Goal: Transaction & Acquisition: Subscribe to service/newsletter

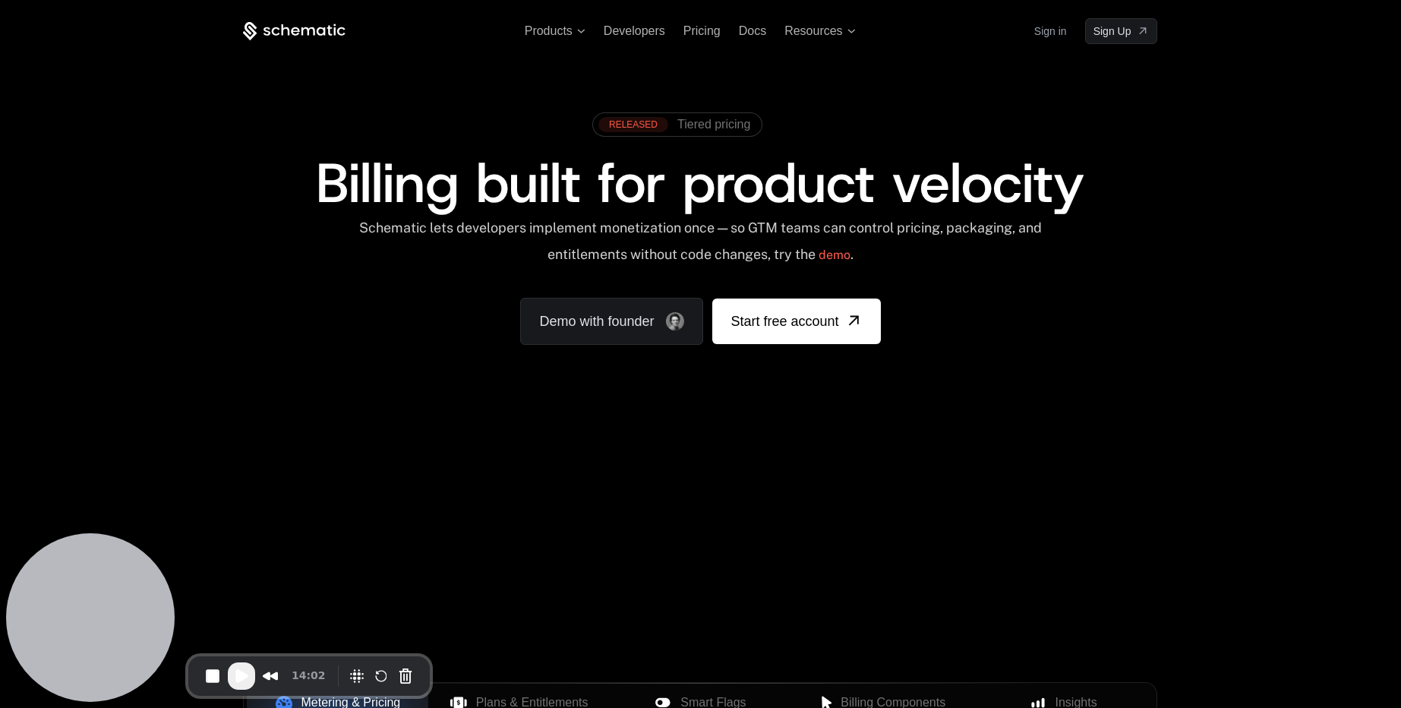
click at [1053, 30] on link "Sign in" at bounding box center [1051, 31] width 33 height 24
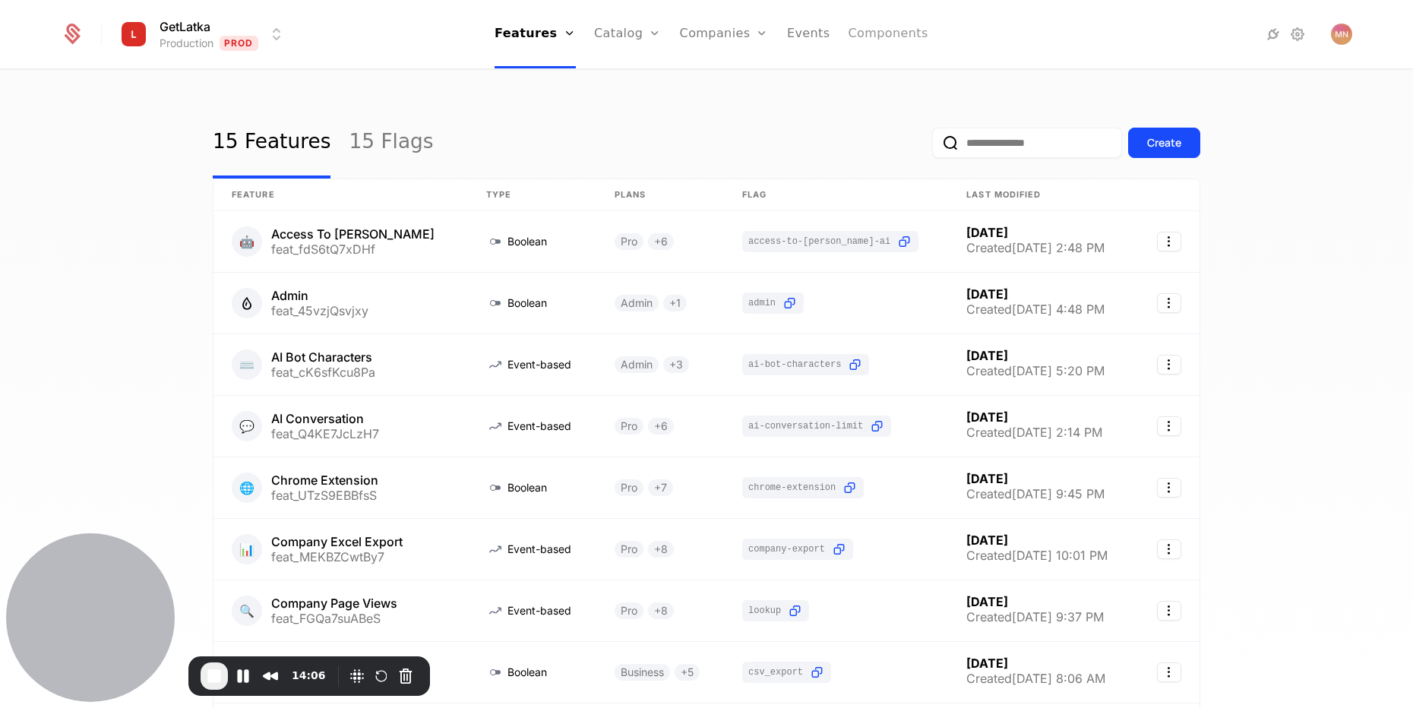
click at [861, 38] on link "Components" at bounding box center [888, 34] width 80 height 68
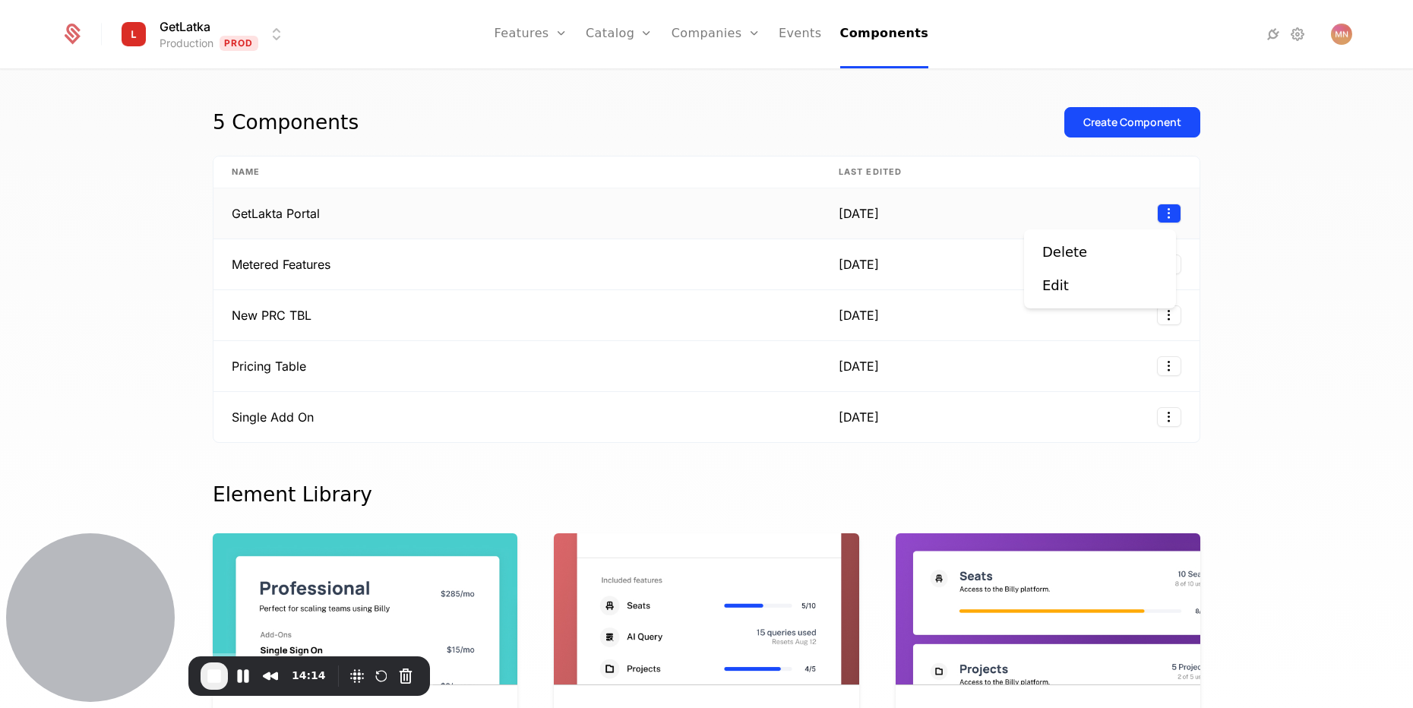
click at [1159, 209] on html "GetLatka Production Prod Features Features Flags Catalog Plans Add Ons Configur…" at bounding box center [706, 354] width 1413 height 708
click at [1065, 280] on div "Edit" at bounding box center [1055, 285] width 27 height 21
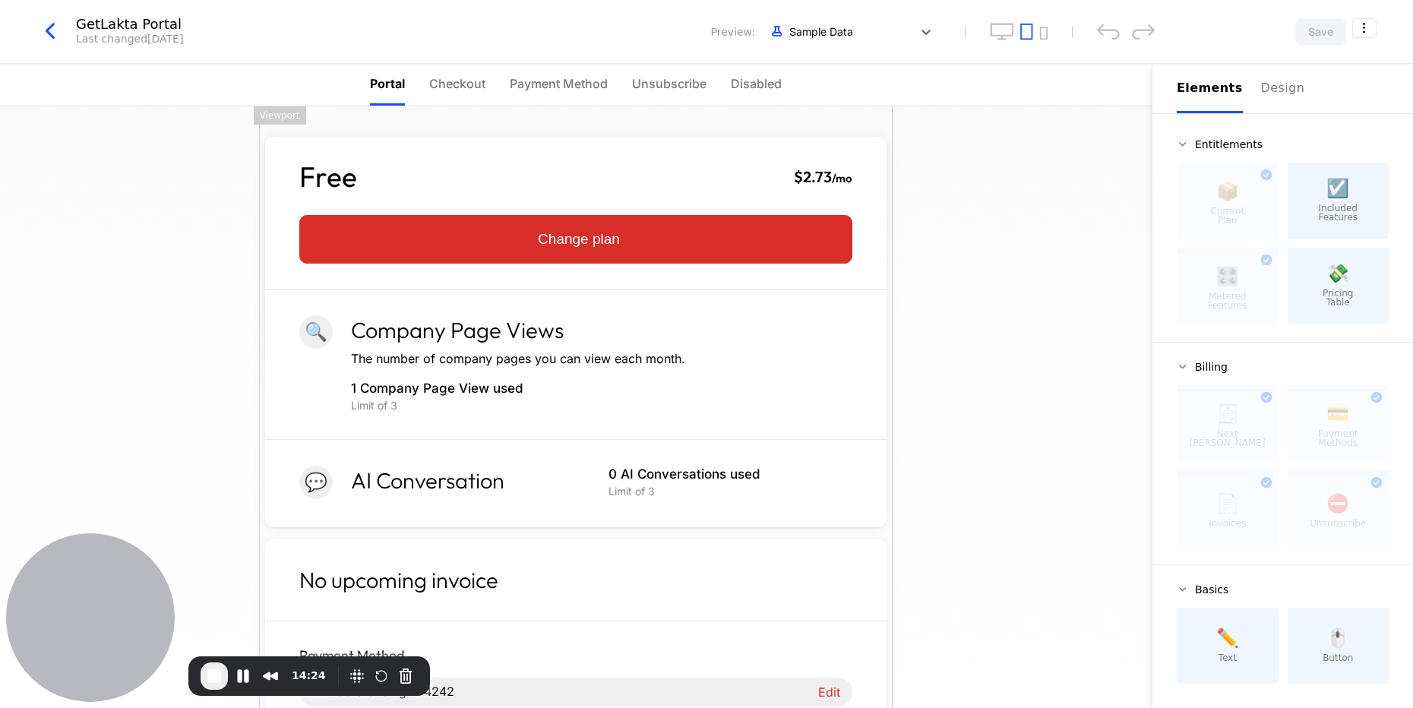
click at [57, 37] on icon "button" at bounding box center [49, 30] width 27 height 27
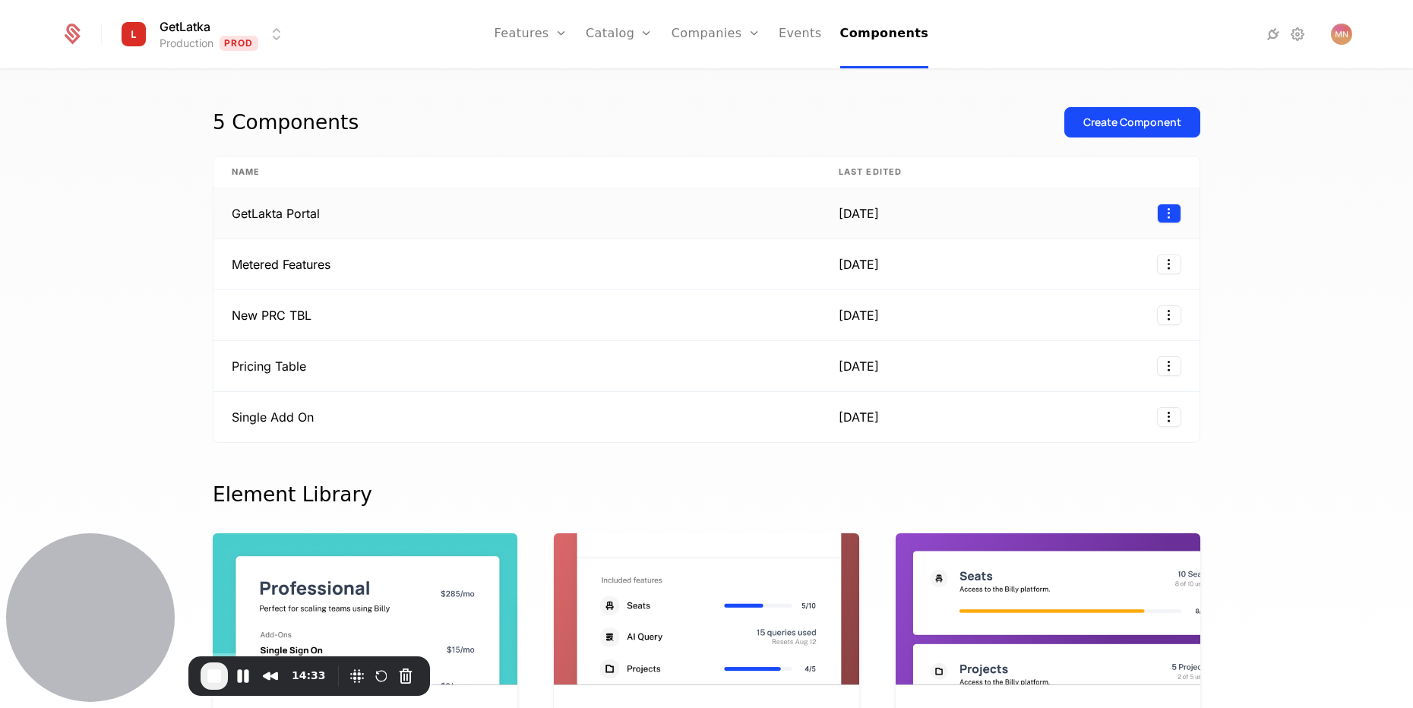
click at [1154, 210] on html "GetLatka Production Prod Features Features Flags Catalog Plans Add Ons Configur…" at bounding box center [706, 354] width 1413 height 708
click at [1054, 288] on div "Edit" at bounding box center [1055, 285] width 27 height 21
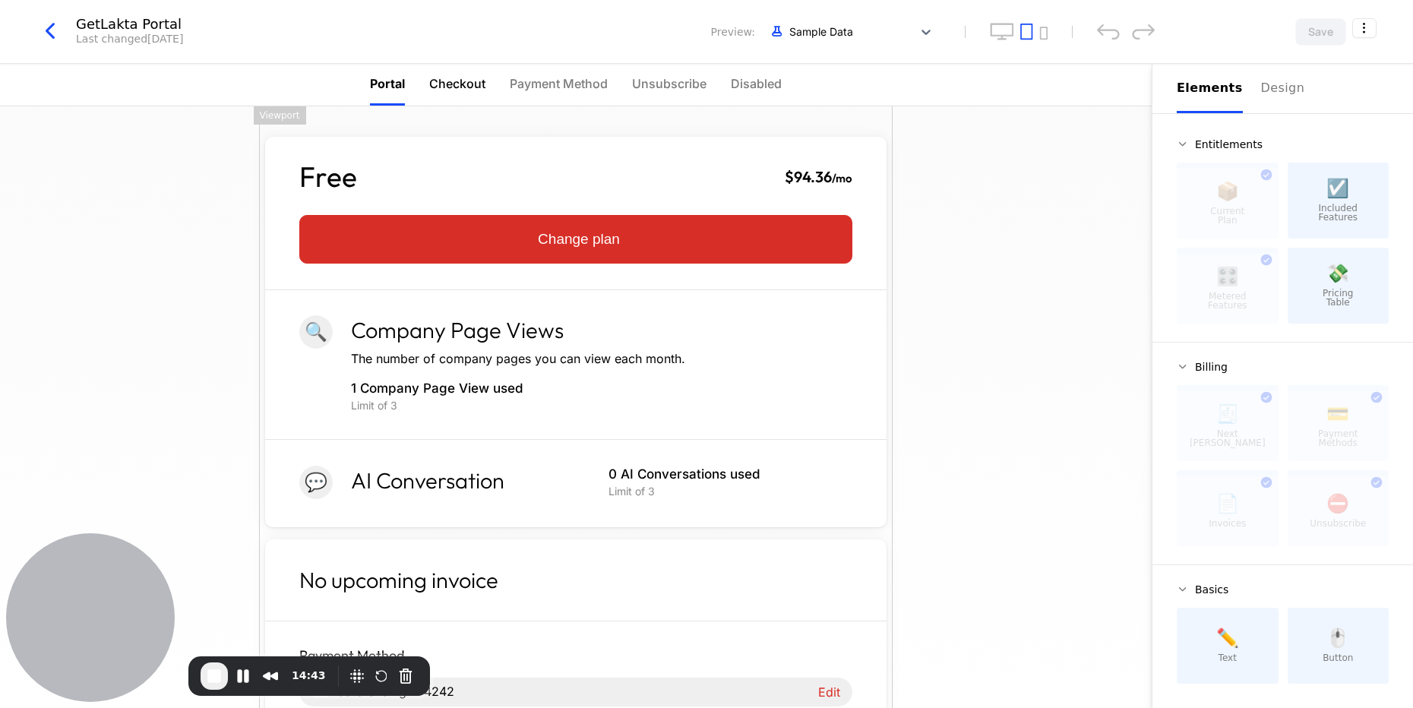
click at [462, 88] on span "Checkout" at bounding box center [457, 83] width 56 height 18
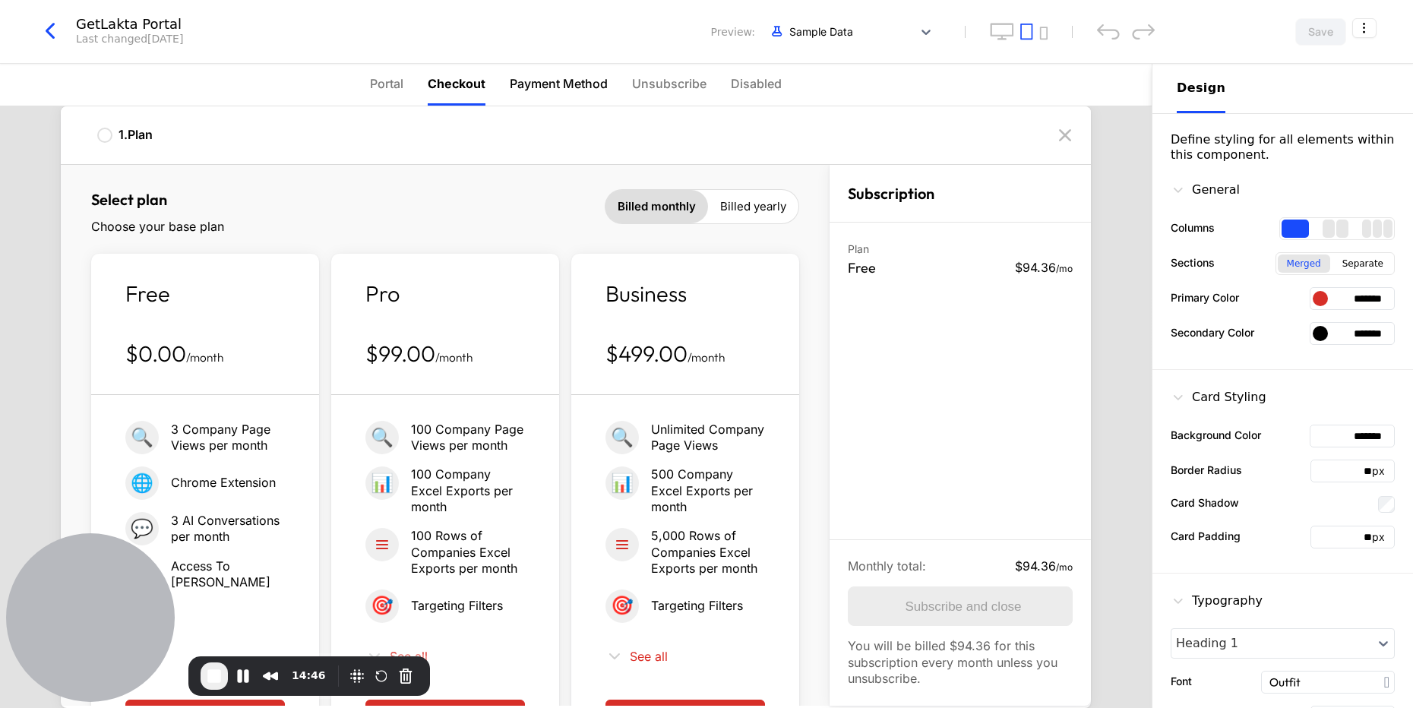
click at [570, 101] on li "Payment Method" at bounding box center [559, 85] width 98 height 42
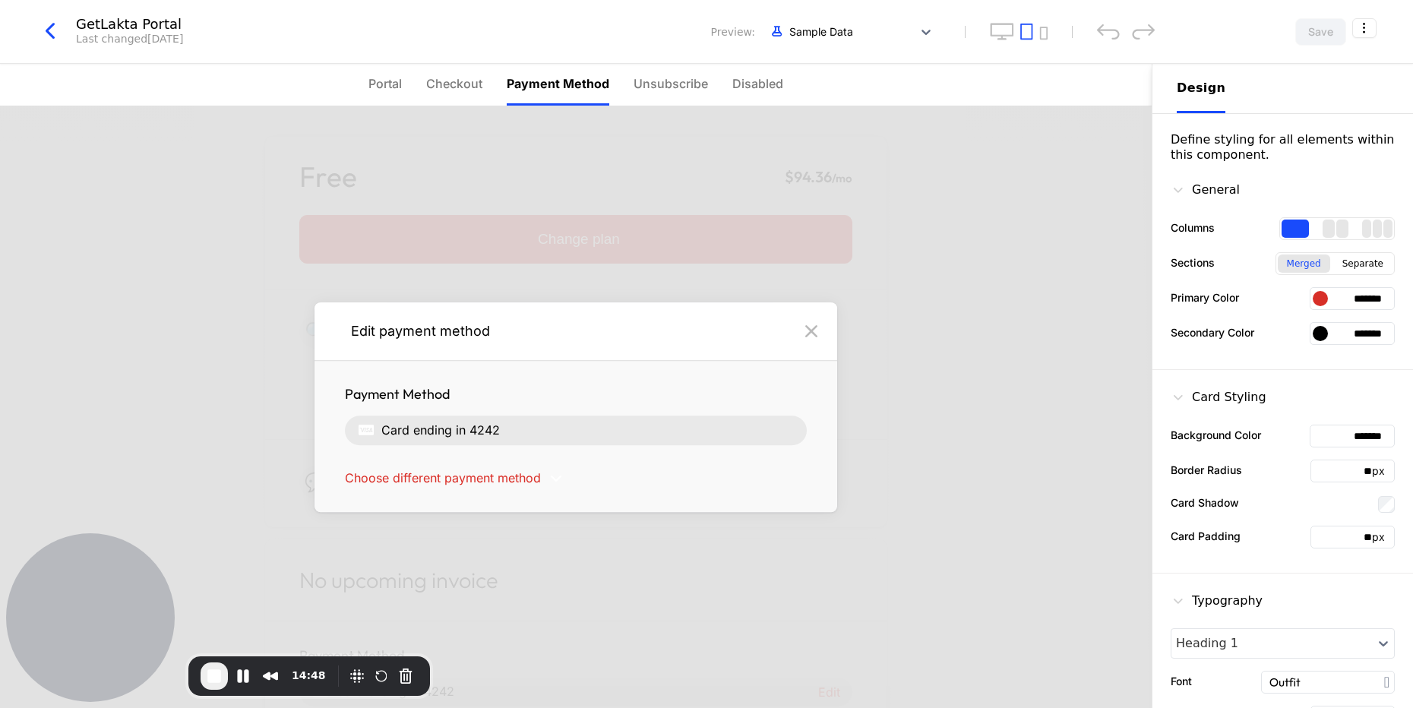
click at [807, 333] on icon at bounding box center [811, 331] width 24 height 24
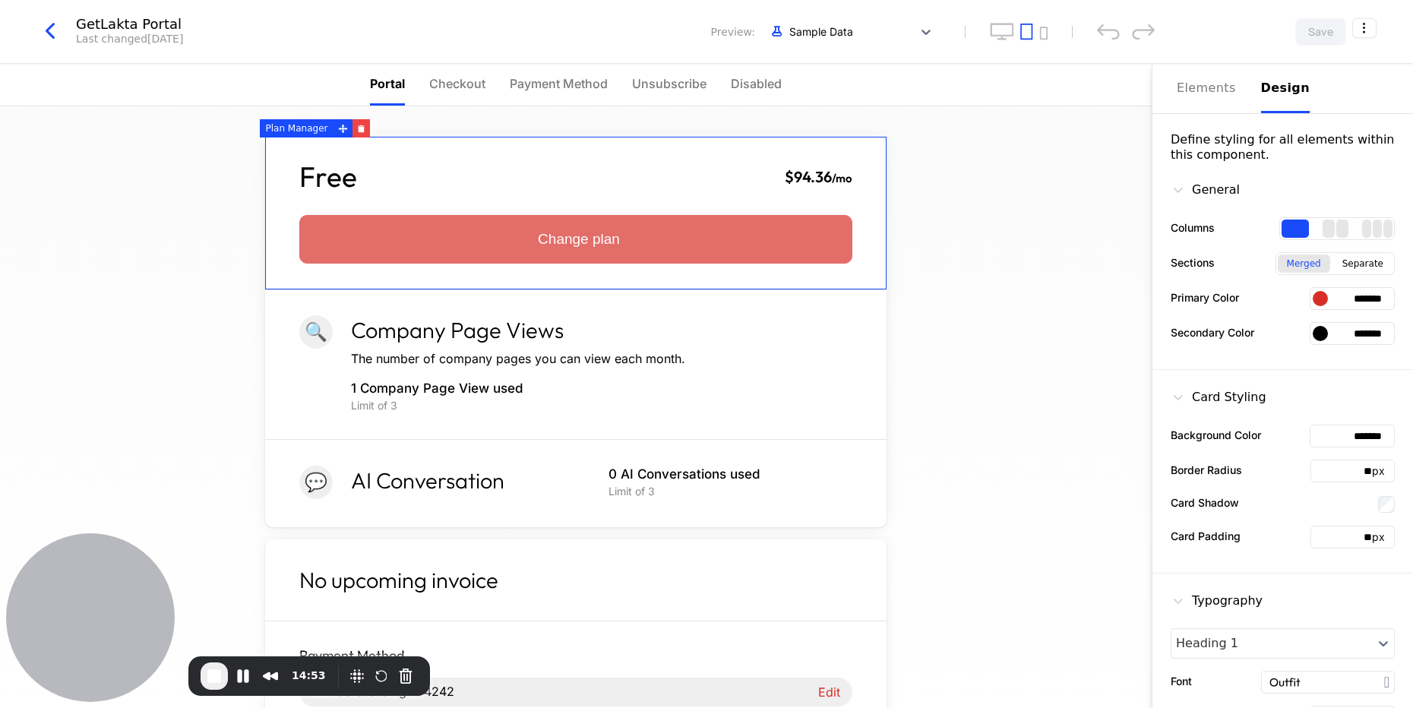
click at [538, 233] on button "Change plan" at bounding box center [575, 239] width 553 height 49
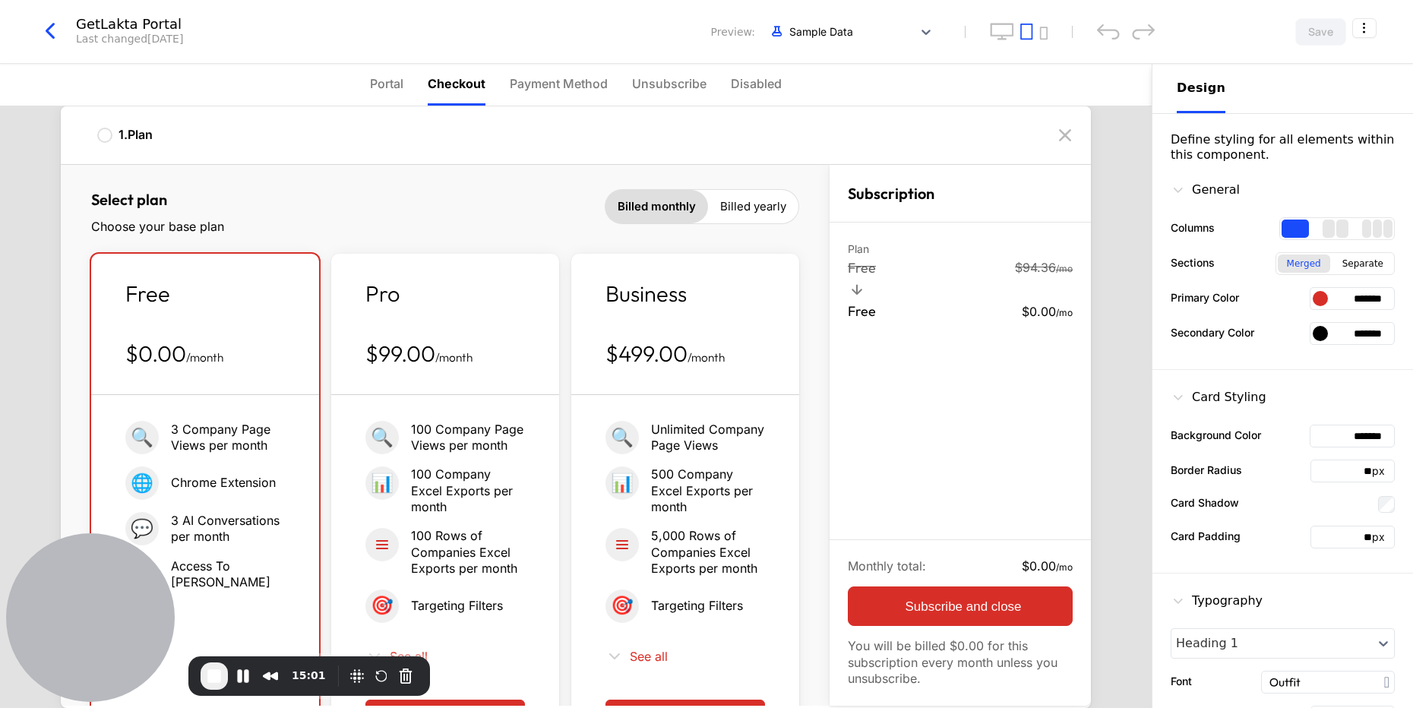
click at [721, 207] on span "Billed yearly" at bounding box center [753, 206] width 66 height 15
click at [645, 203] on span "Billed monthly" at bounding box center [655, 206] width 77 height 15
click at [944, 610] on button "Subscribe and close" at bounding box center [960, 605] width 225 height 39
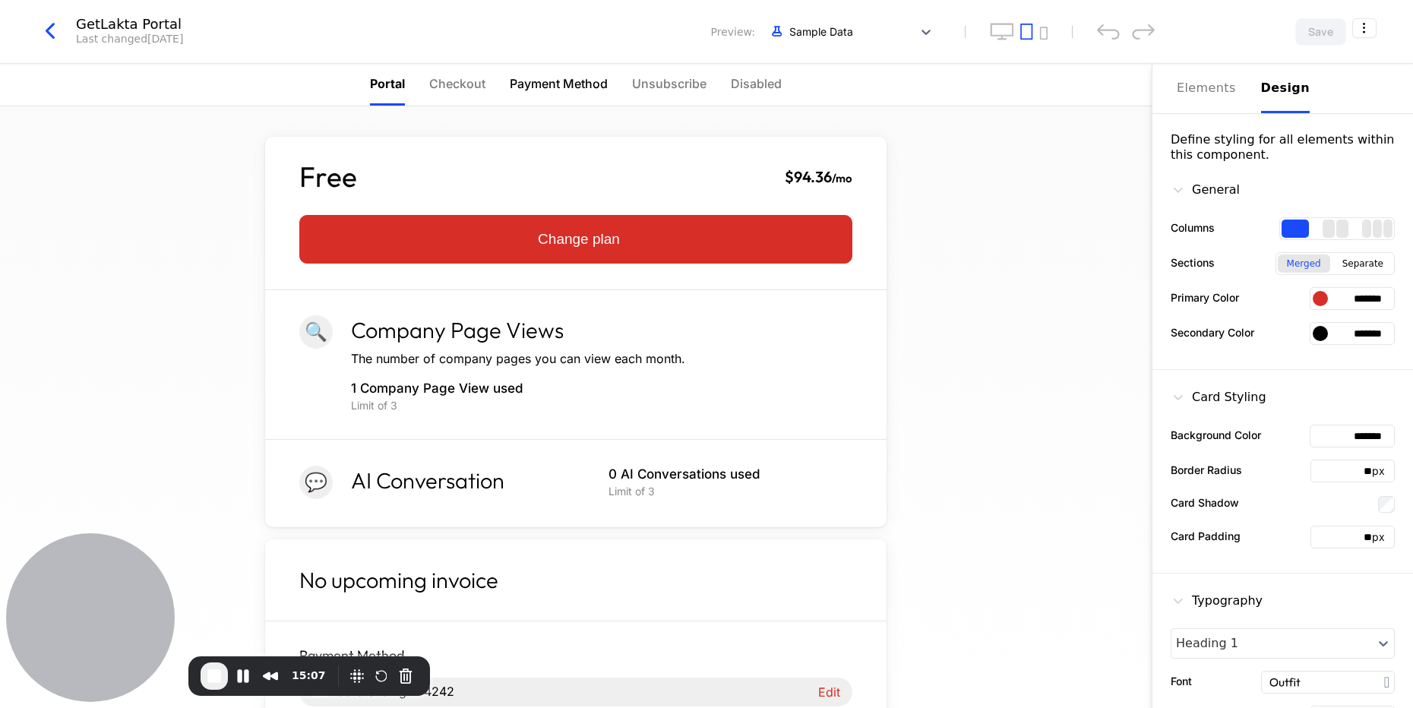
click at [538, 92] on span "Payment Method" at bounding box center [559, 83] width 98 height 18
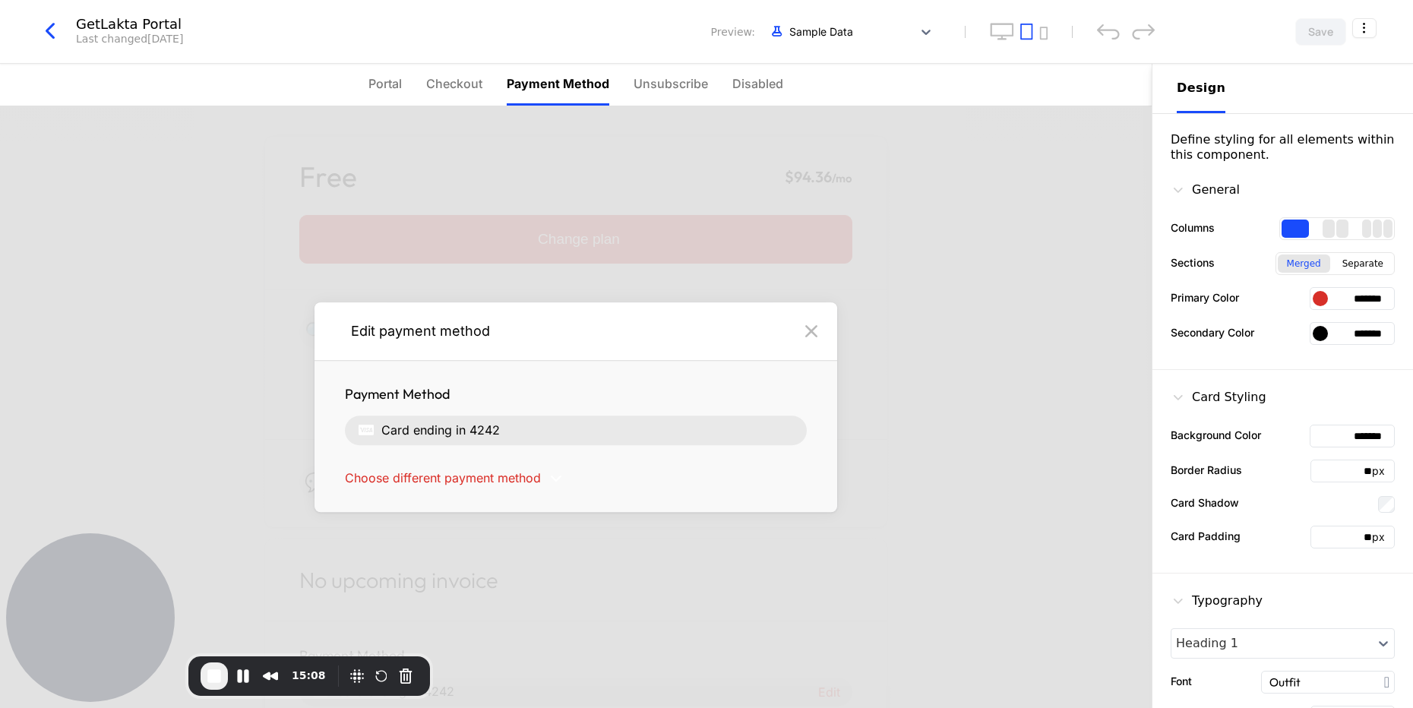
click at [55, 36] on icon "button" at bounding box center [49, 30] width 27 height 27
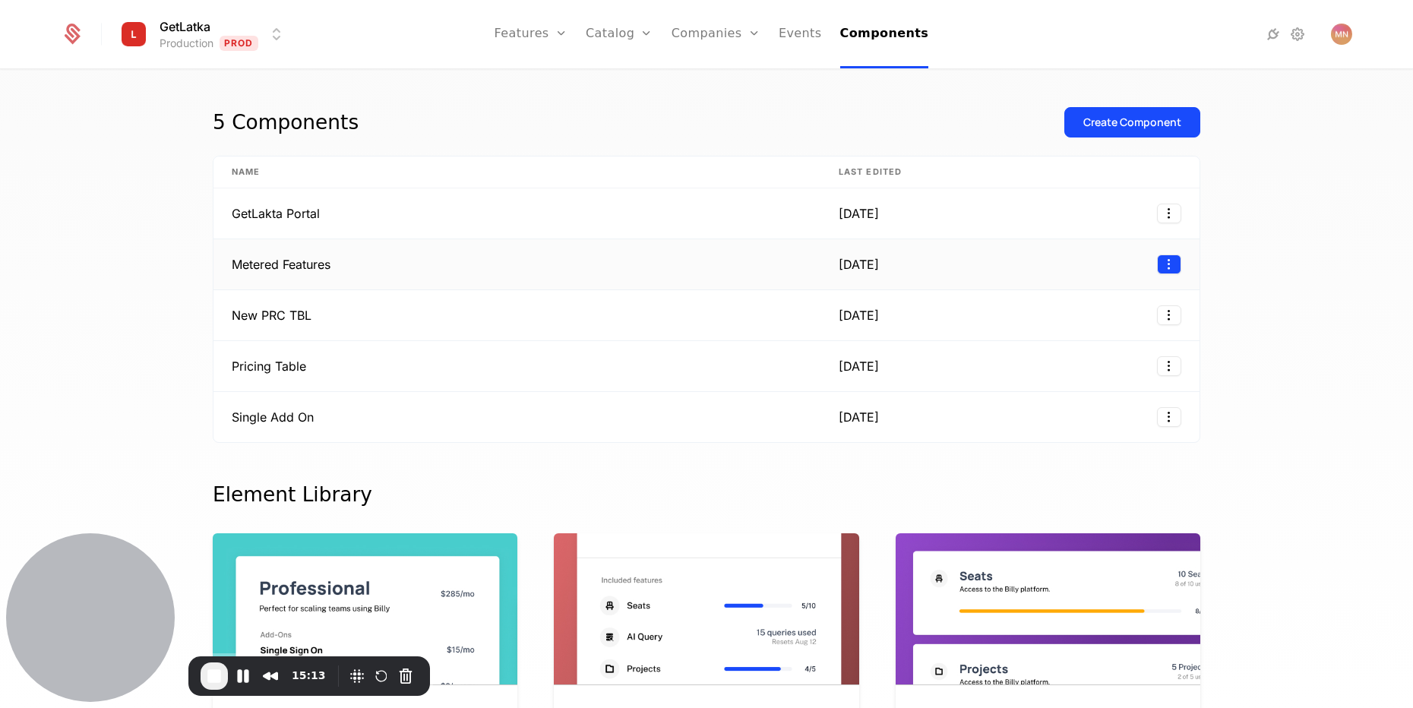
click at [1158, 259] on html "GetLatka Production Prod Features Features Flags Catalog Plans Add Ons Configur…" at bounding box center [706, 354] width 1413 height 708
click at [1043, 343] on div "Edit" at bounding box center [1055, 336] width 27 height 21
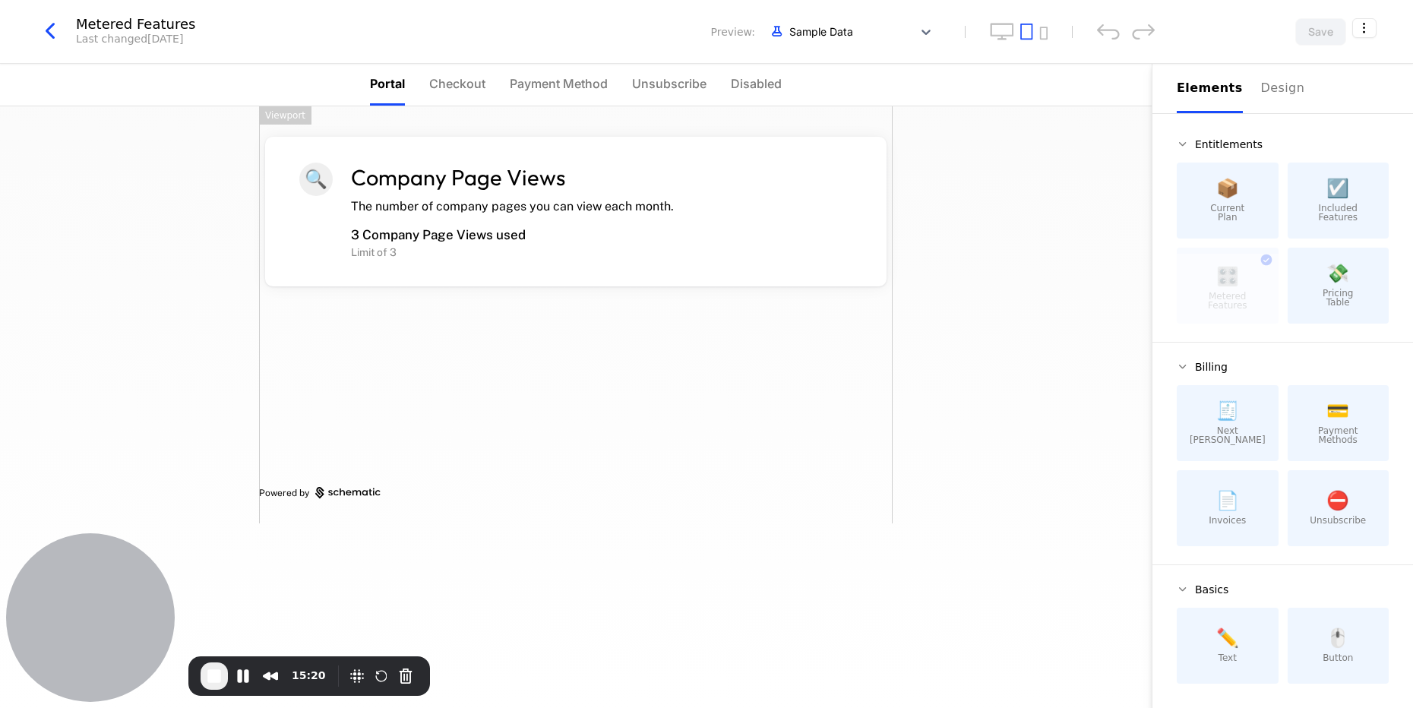
click at [43, 31] on icon "button" at bounding box center [49, 30] width 27 height 27
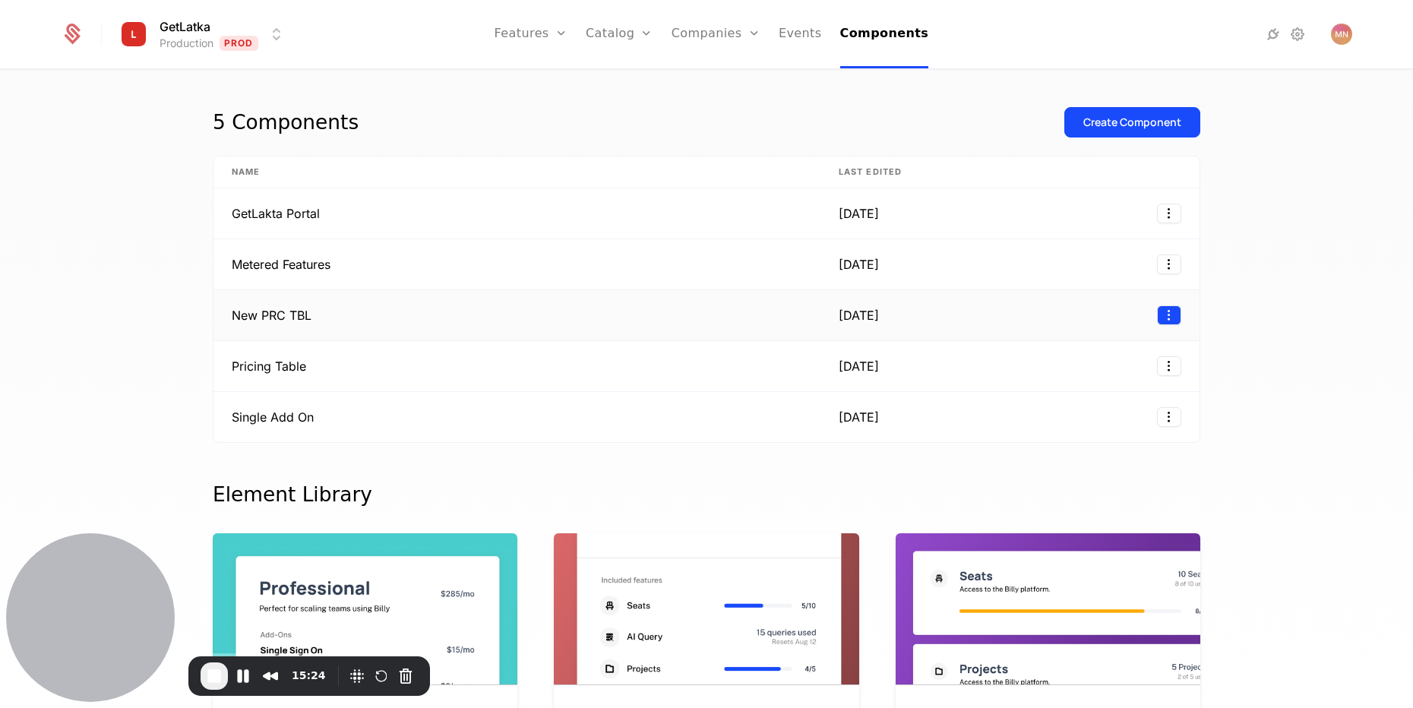
click at [1169, 316] on html "GetLatka Production Prod Features Features Flags Catalog Plans Add Ons Configur…" at bounding box center [706, 354] width 1413 height 708
click at [1044, 386] on div "Edit" at bounding box center [1055, 387] width 27 height 21
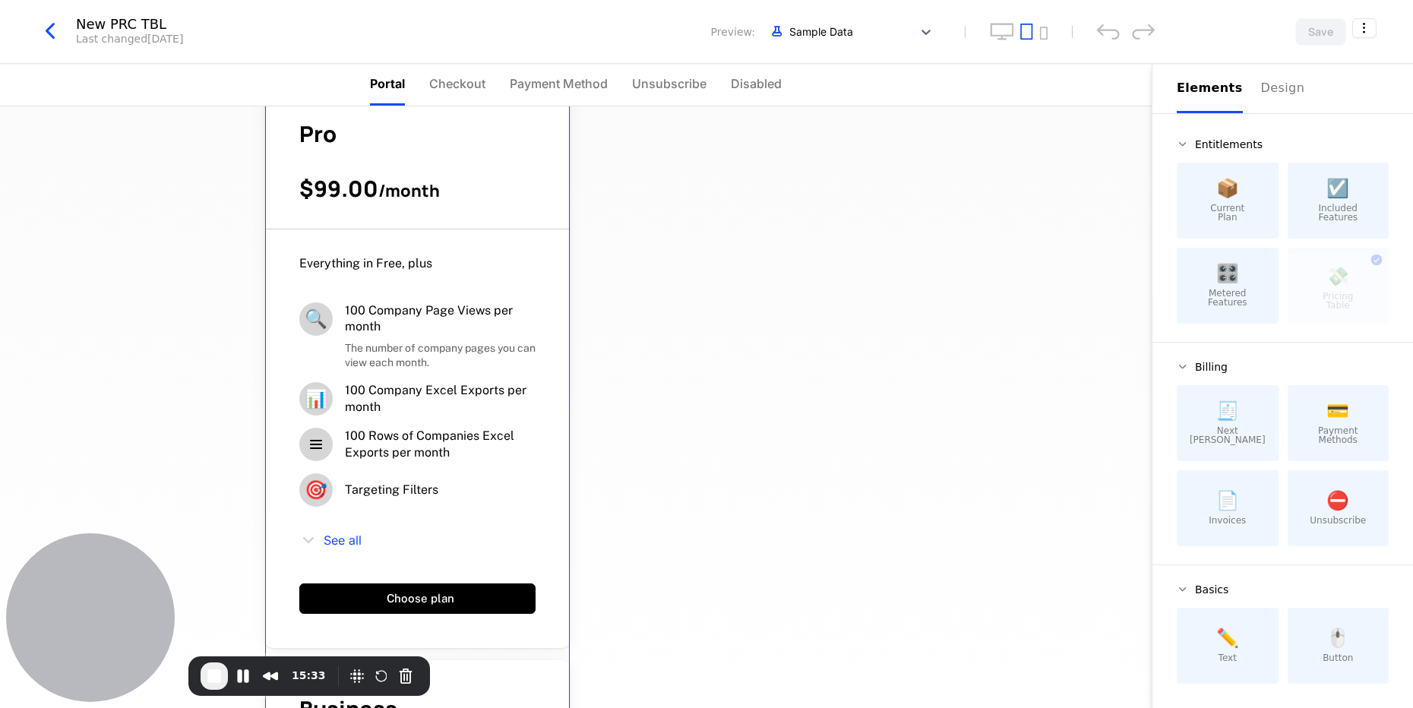
scroll to position [820, 0]
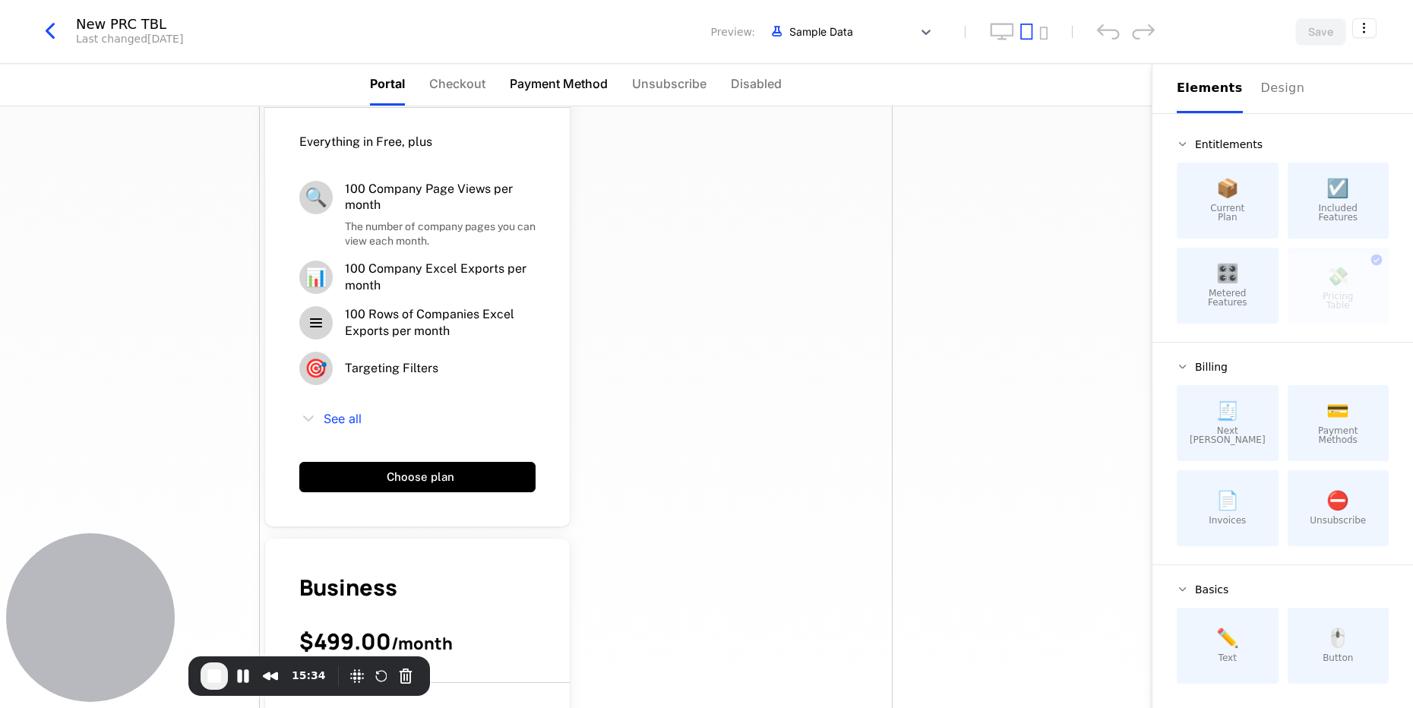
click at [596, 87] on span "Payment Method" at bounding box center [559, 83] width 98 height 18
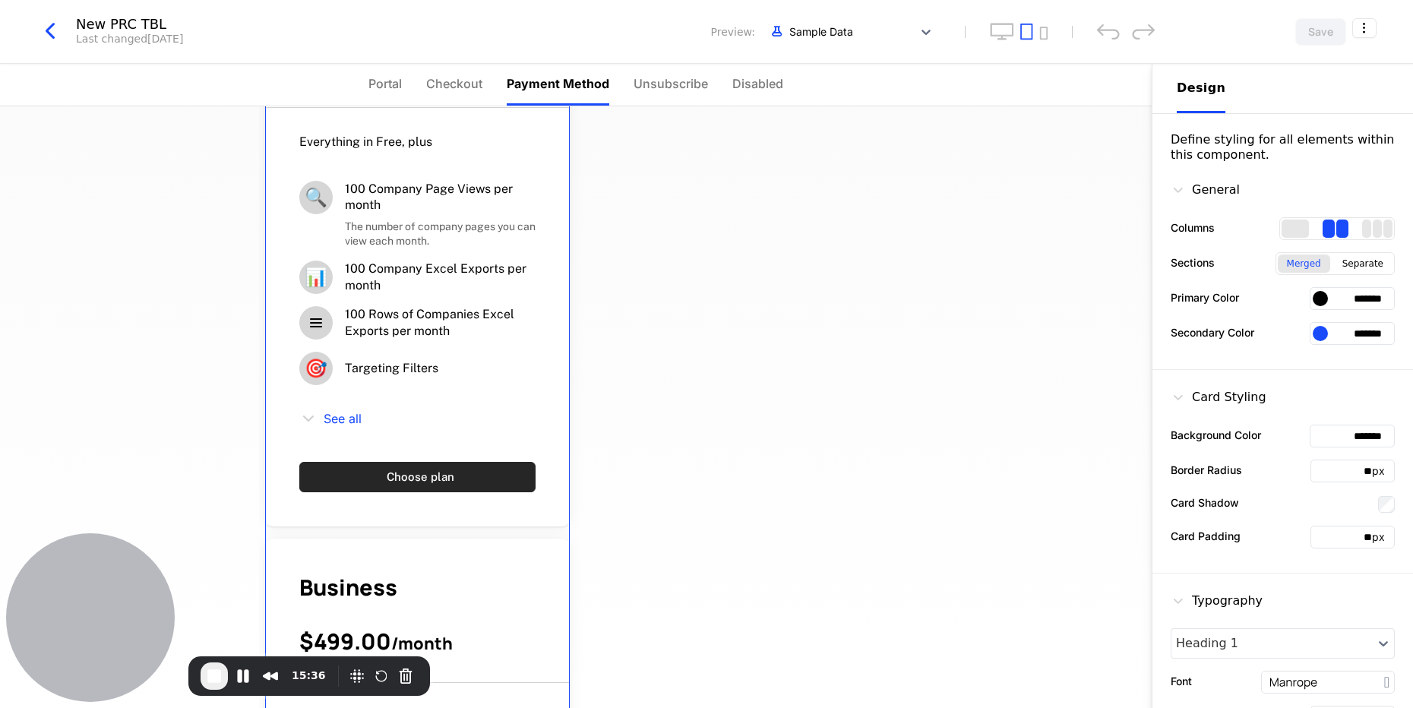
click at [374, 474] on button "Choose plan" at bounding box center [417, 477] width 236 height 30
click at [385, 481] on button "Choose plan" at bounding box center [417, 477] width 236 height 30
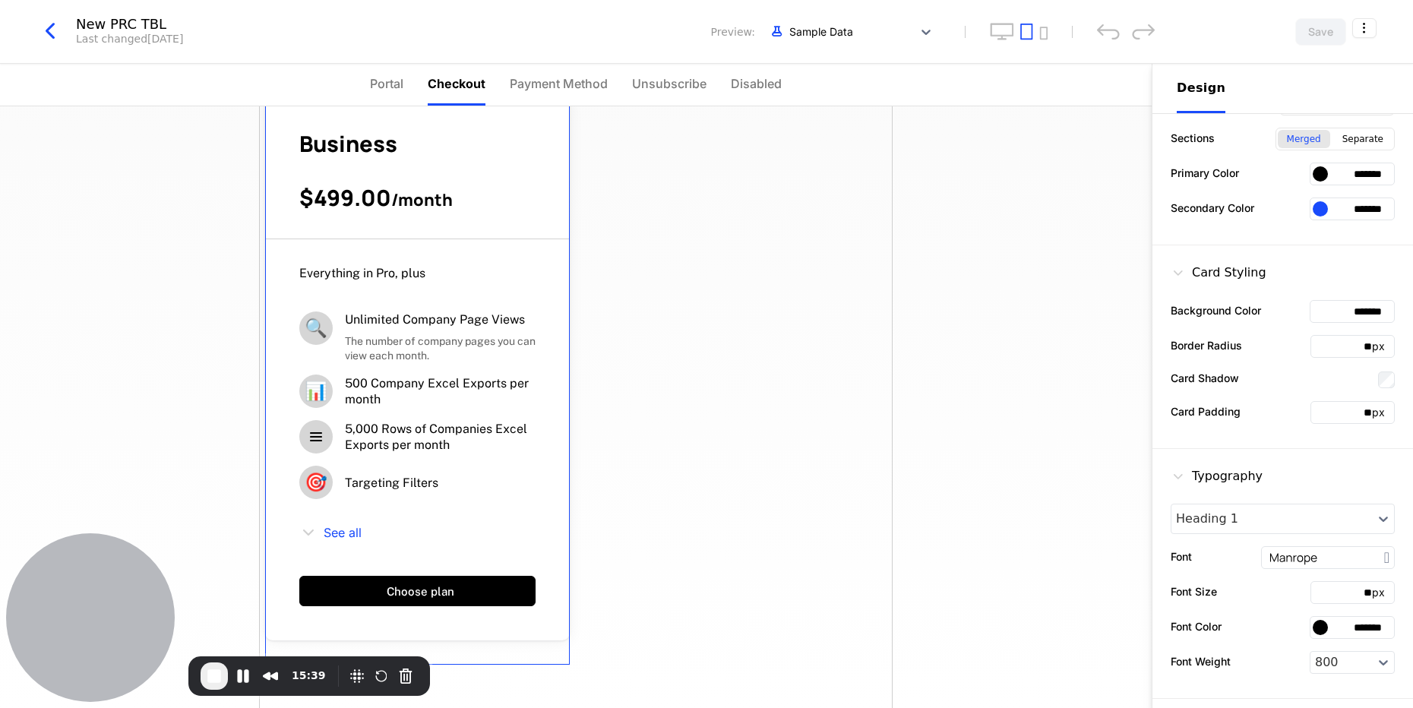
scroll to position [0, 0]
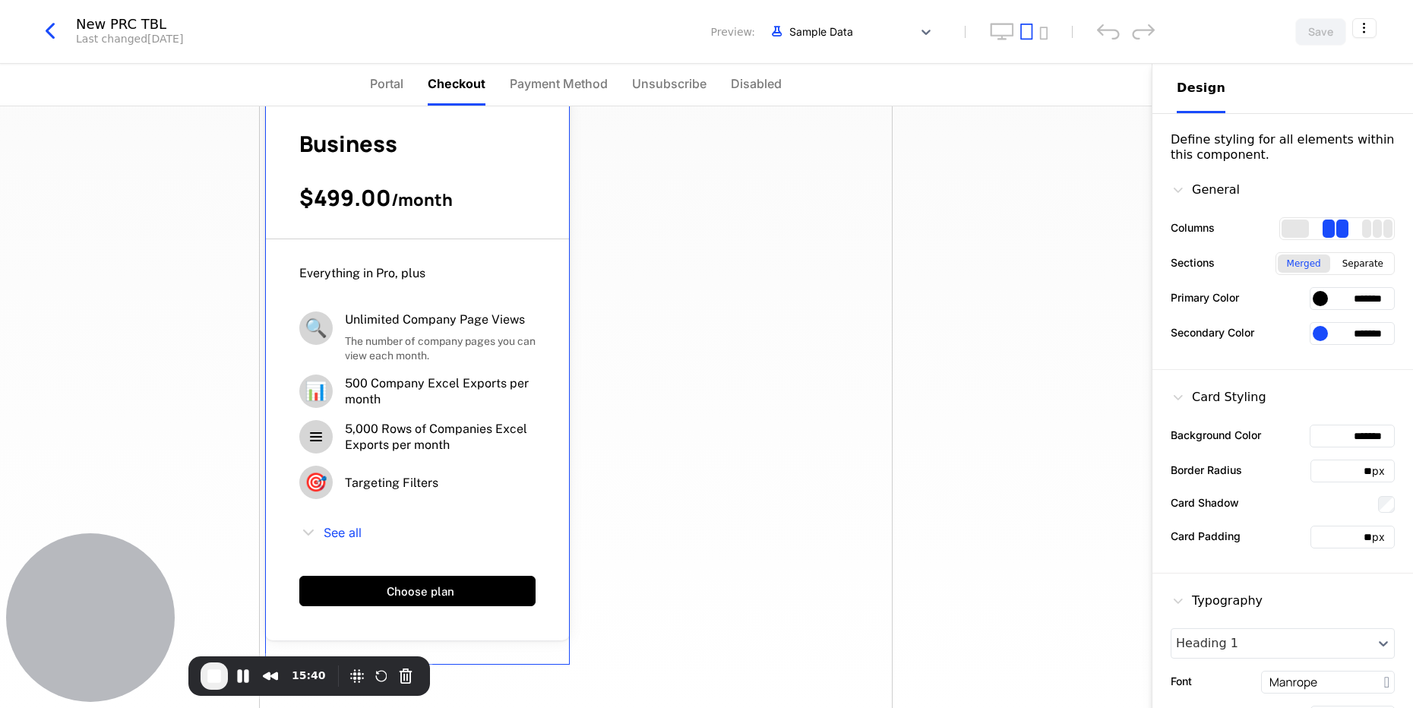
click at [611, 80] on ul "Portal Checkout Payment Method Unsubscribe Disabled" at bounding box center [576, 85] width 412 height 42
click at [584, 87] on span "Payment Method" at bounding box center [559, 83] width 98 height 18
click at [584, 87] on span "Payment Method" at bounding box center [558, 83] width 103 height 18
click at [383, 81] on span "Portal" at bounding box center [384, 83] width 33 height 18
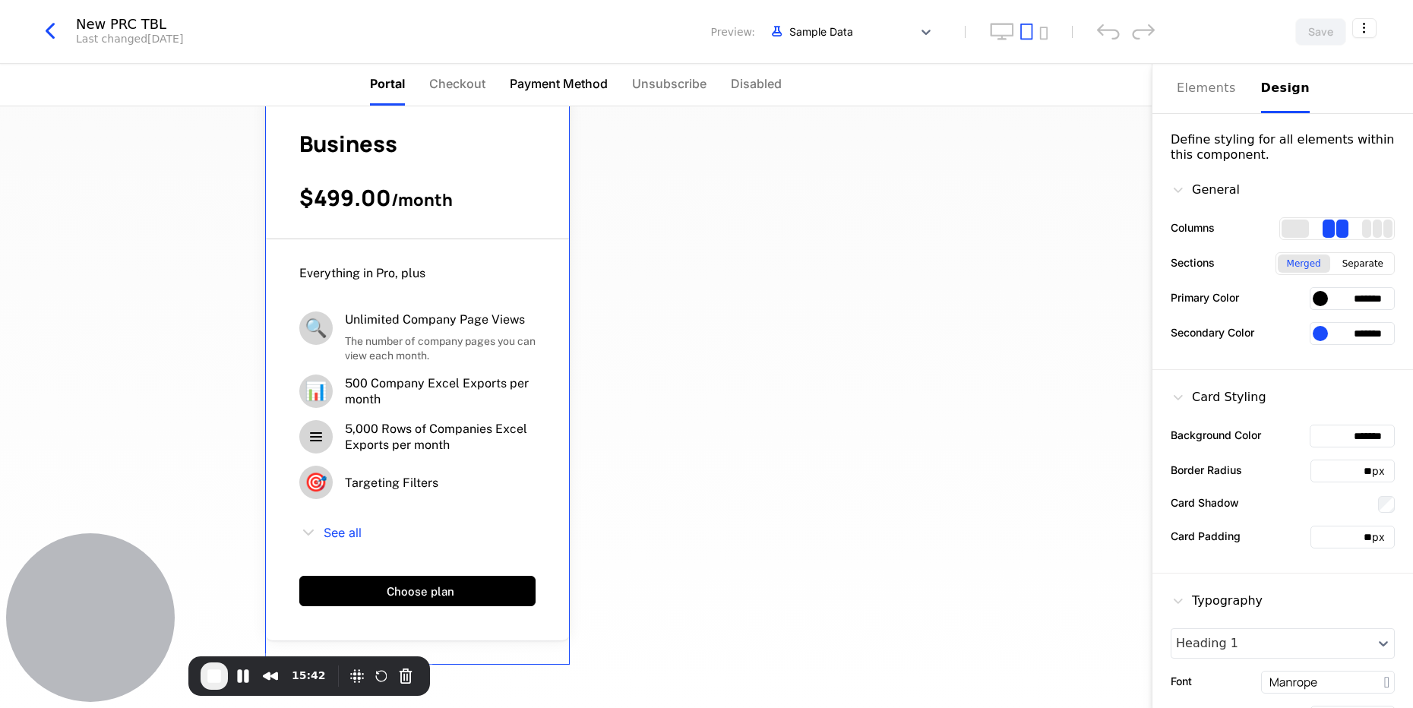
click at [538, 81] on span "Payment Method" at bounding box center [559, 83] width 98 height 18
click at [727, 86] on ul "Portal Checkout Payment Method Unsubscribe Disabled" at bounding box center [575, 85] width 415 height 42
click at [747, 80] on span "Disabled" at bounding box center [757, 83] width 51 height 18
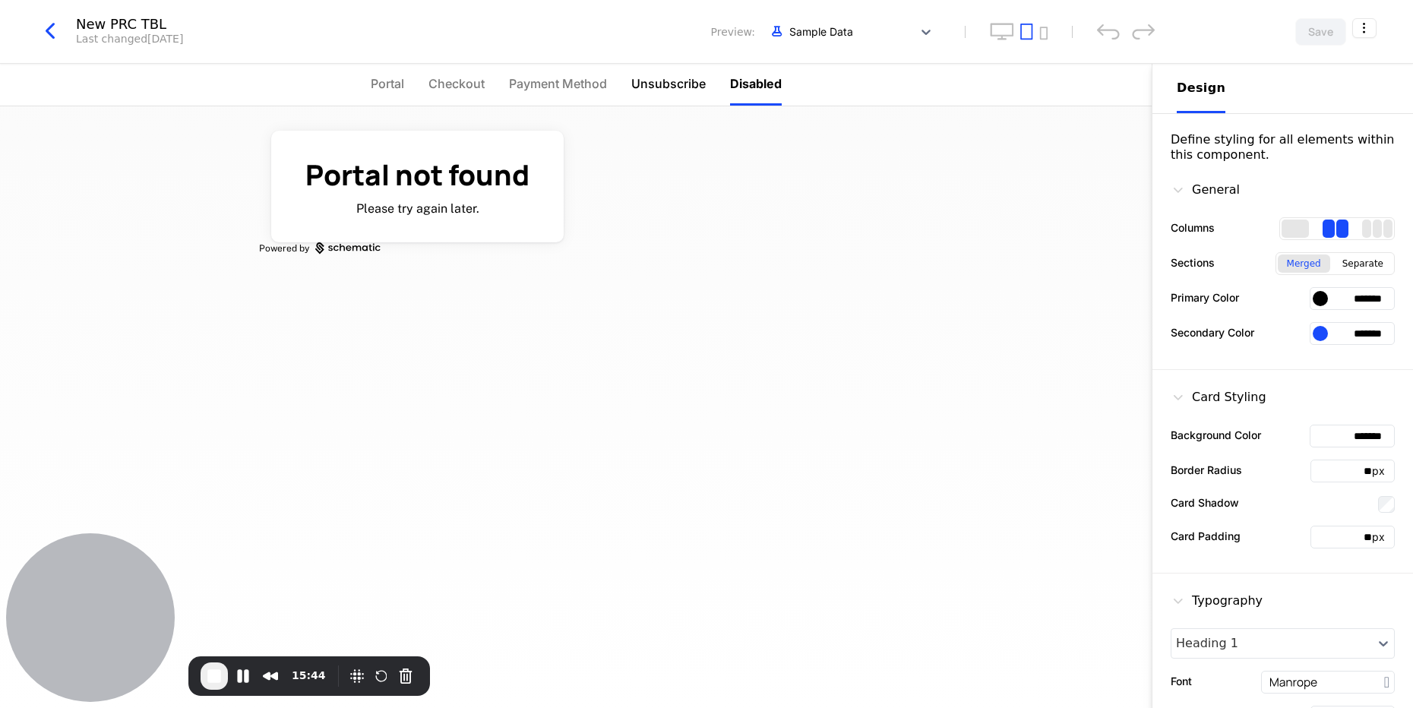
click at [671, 81] on span "Unsubscribe" at bounding box center [668, 83] width 74 height 18
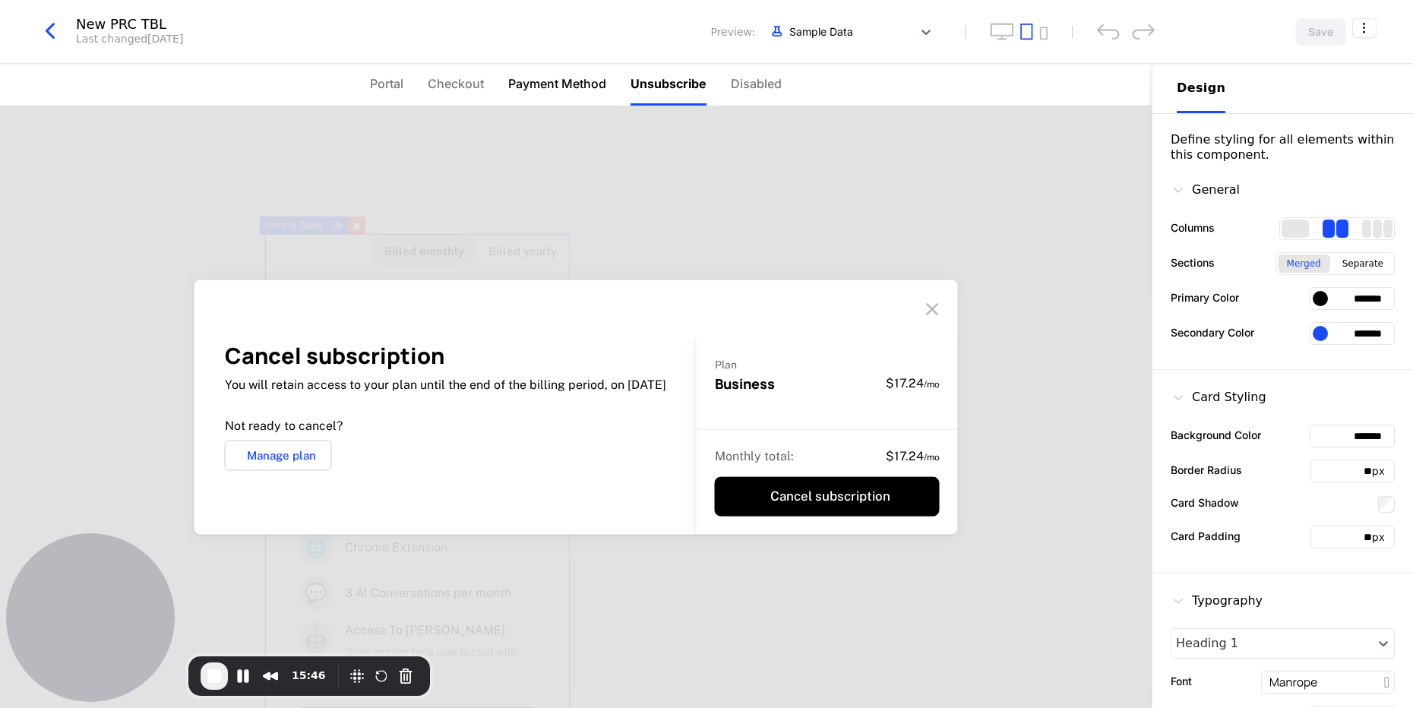
click at [561, 82] on span "Payment Method" at bounding box center [557, 83] width 98 height 18
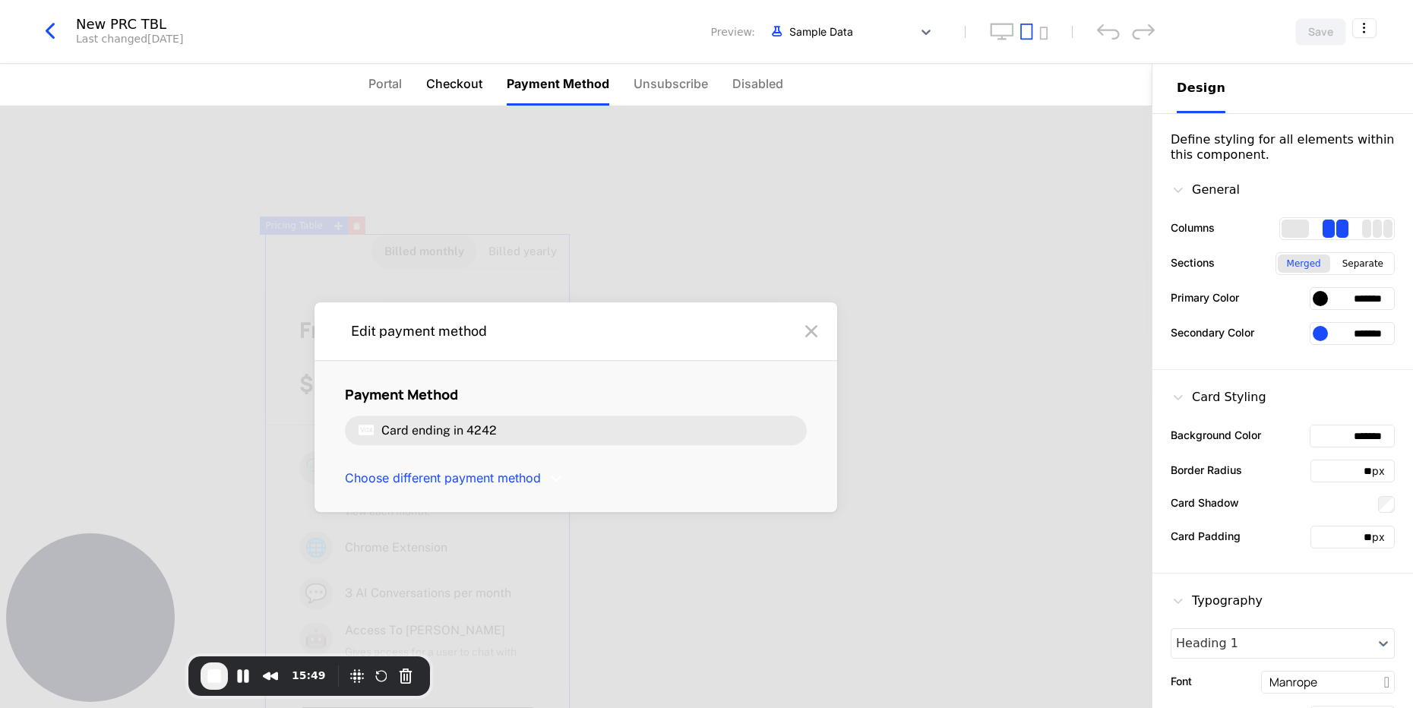
click at [460, 83] on span "Checkout" at bounding box center [454, 83] width 56 height 18
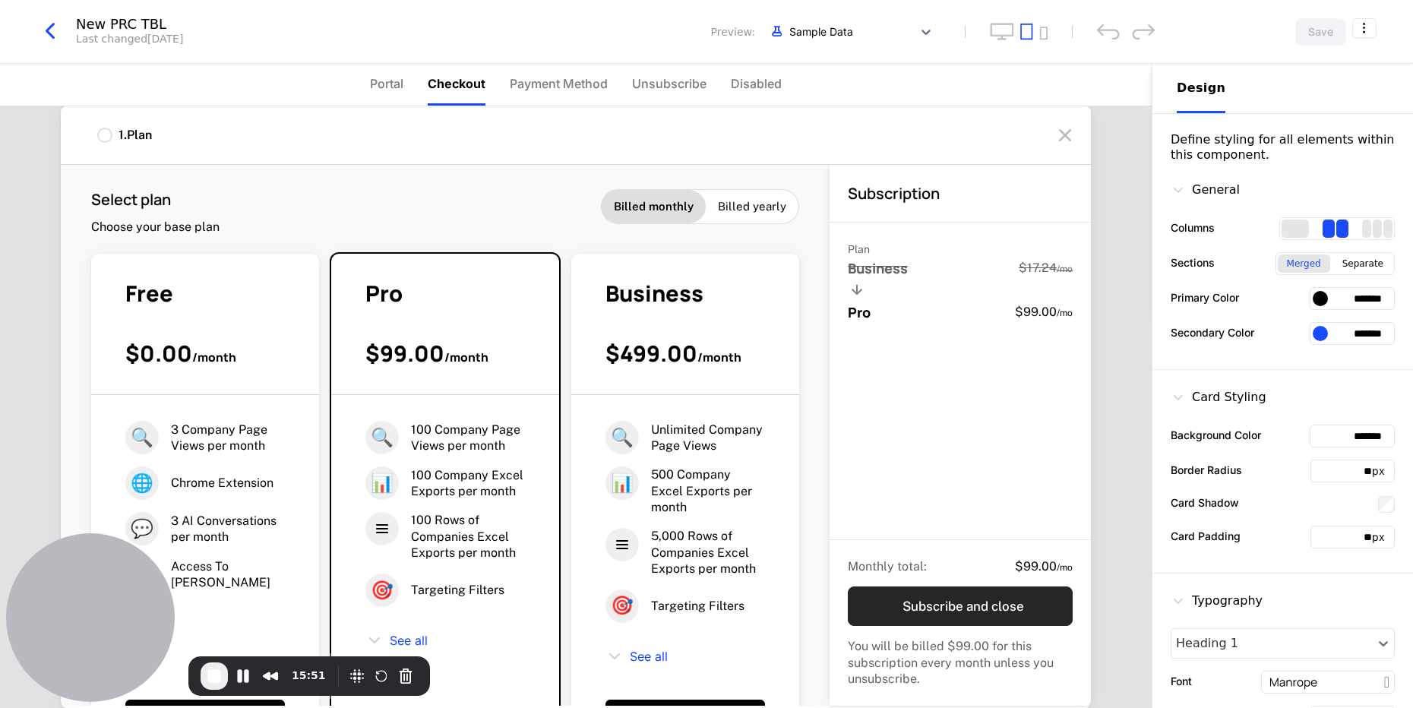
click at [944, 602] on button "Subscribe and close" at bounding box center [960, 605] width 225 height 39
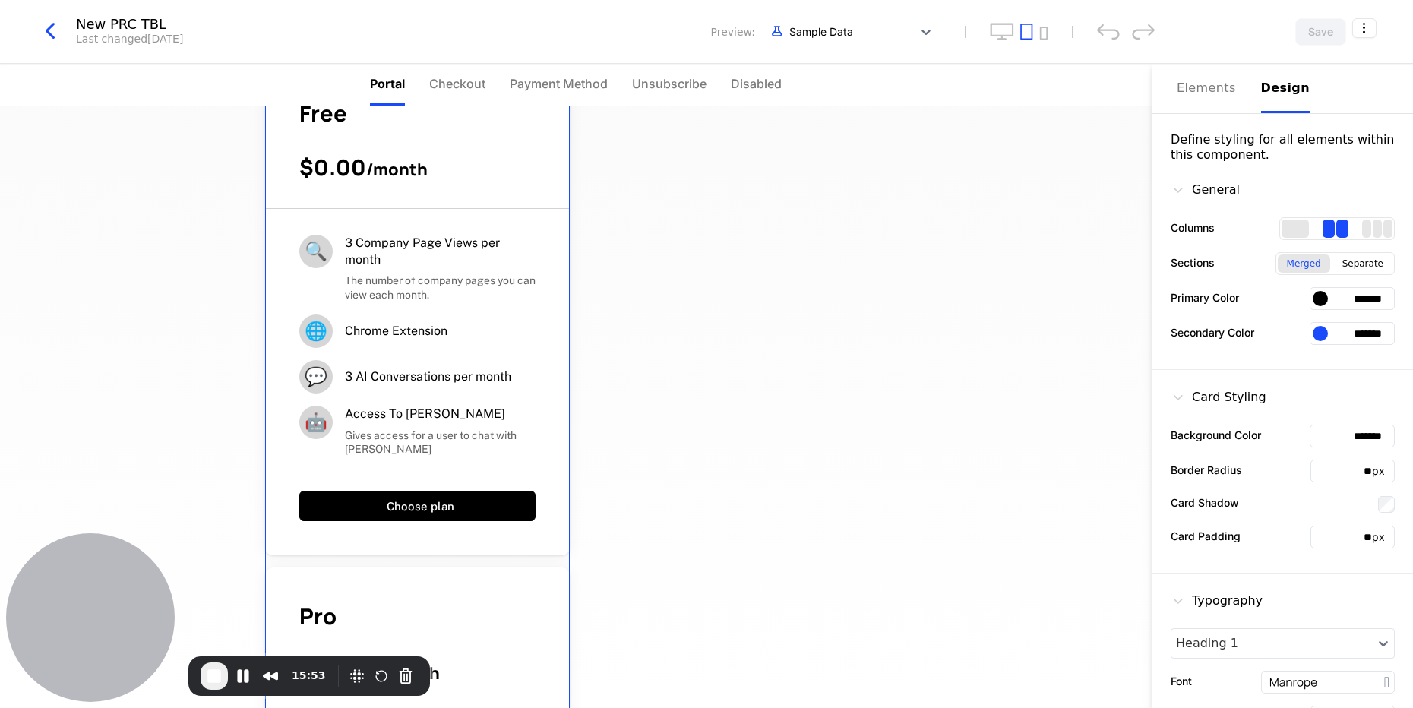
scroll to position [365, 0]
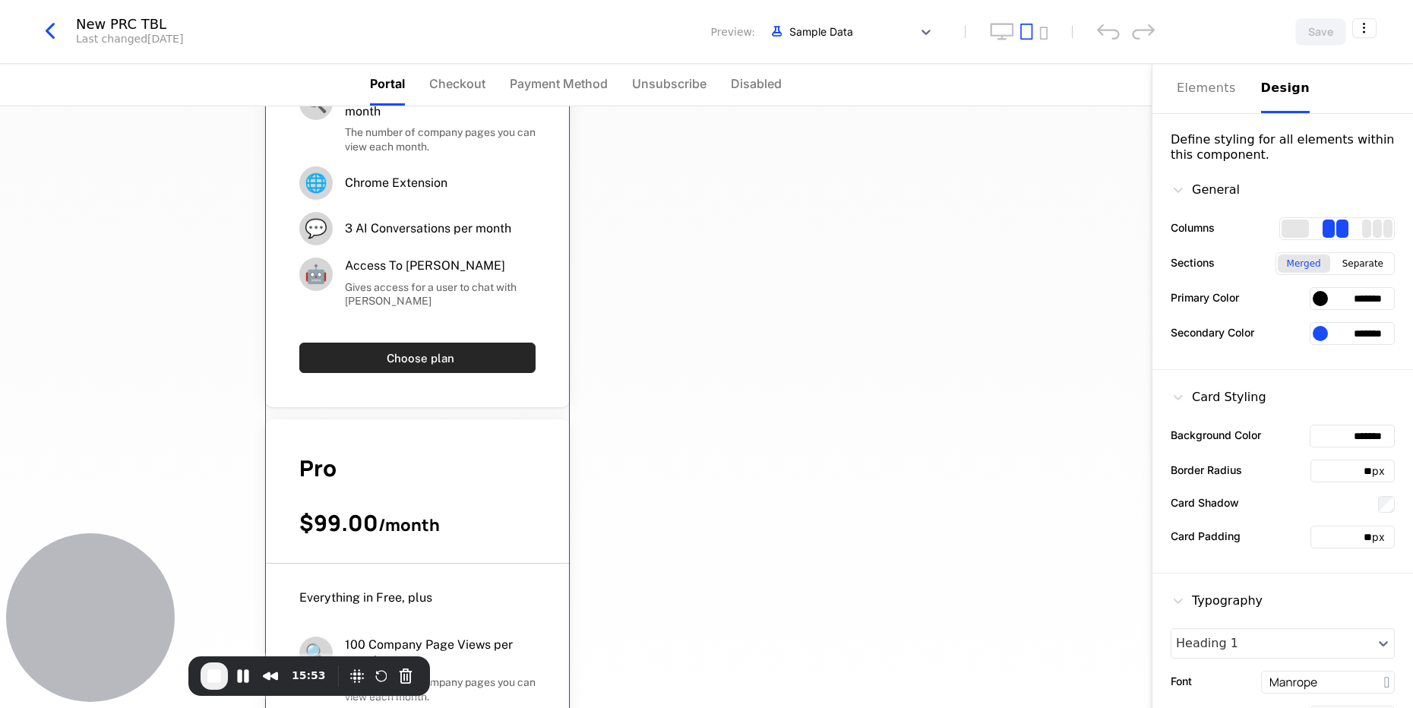
click at [403, 365] on button "Choose plan" at bounding box center [417, 358] width 236 height 30
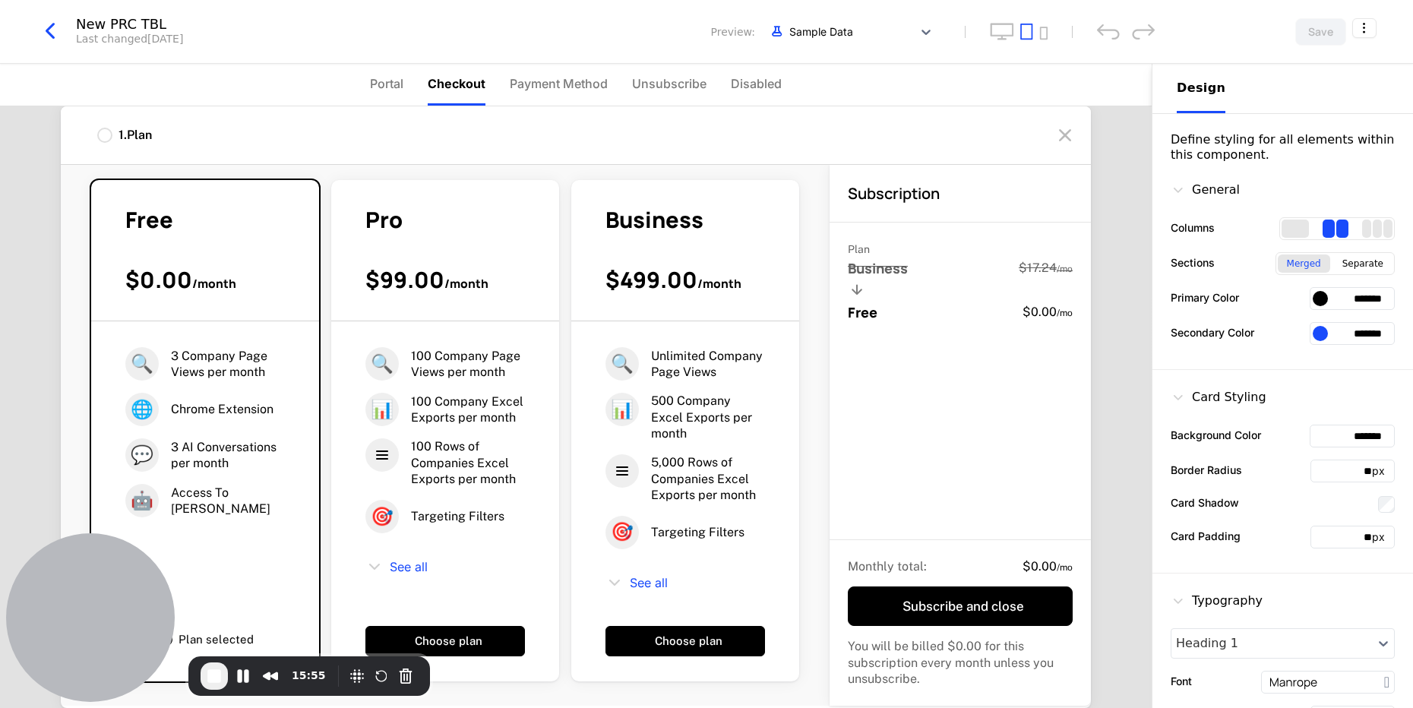
scroll to position [182, 0]
click at [525, 626] on button "Choose plan" at bounding box center [445, 641] width 160 height 30
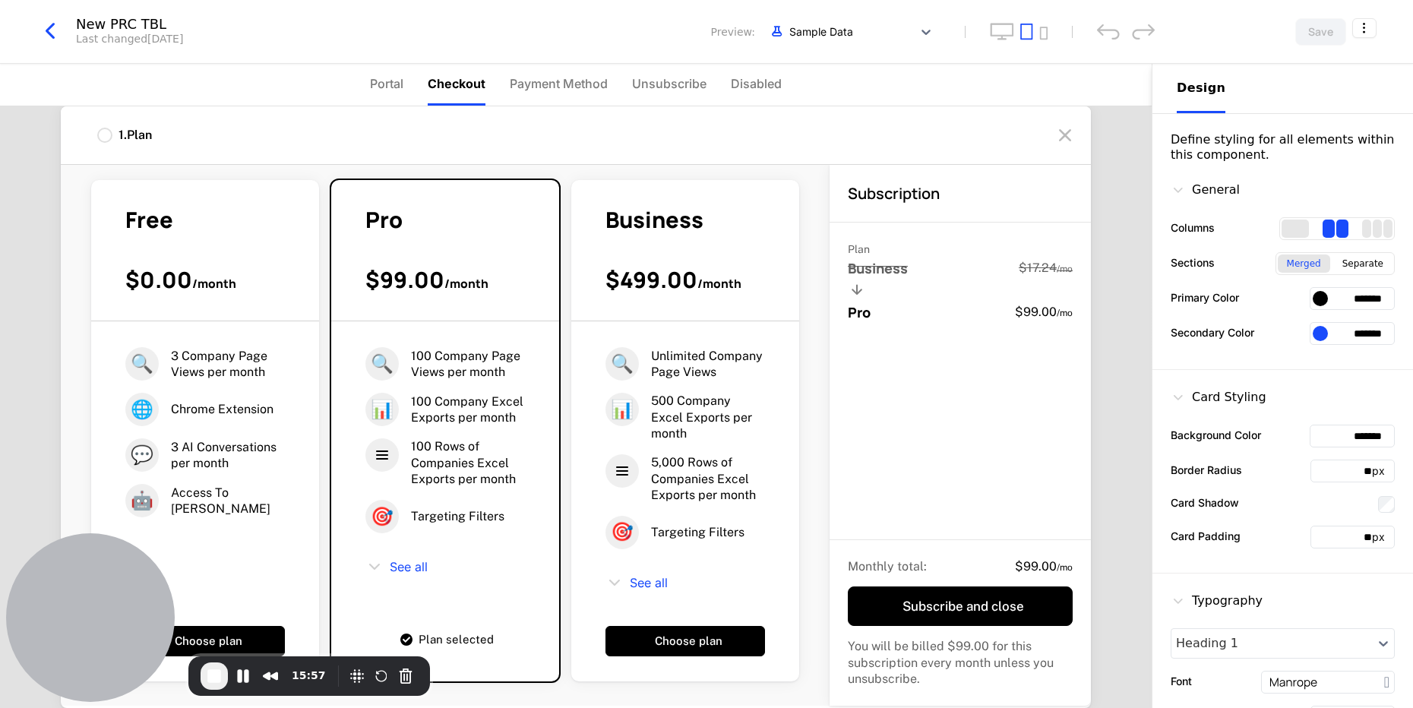
scroll to position [528, 0]
click at [605, 626] on button "Choose plan" at bounding box center [685, 641] width 160 height 30
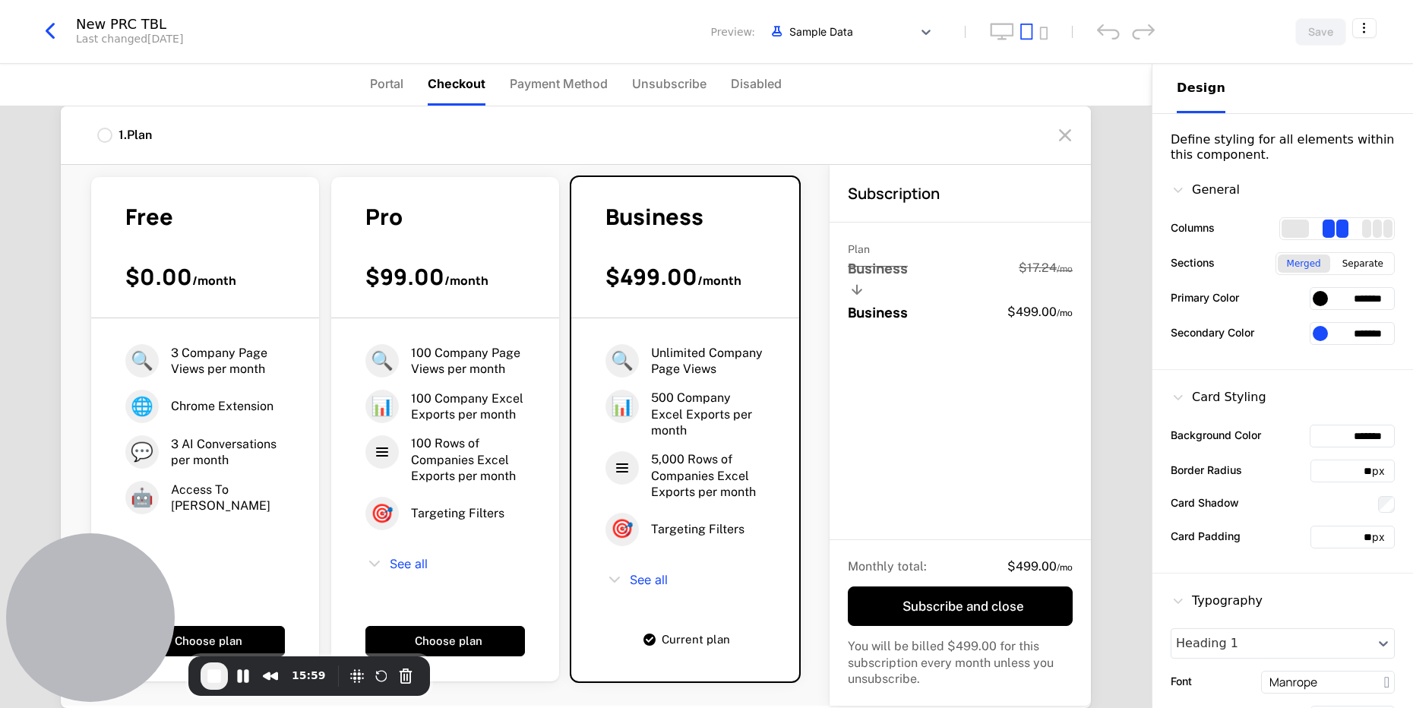
scroll to position [251, 0]
click at [525, 626] on button "Choose plan" at bounding box center [445, 641] width 160 height 30
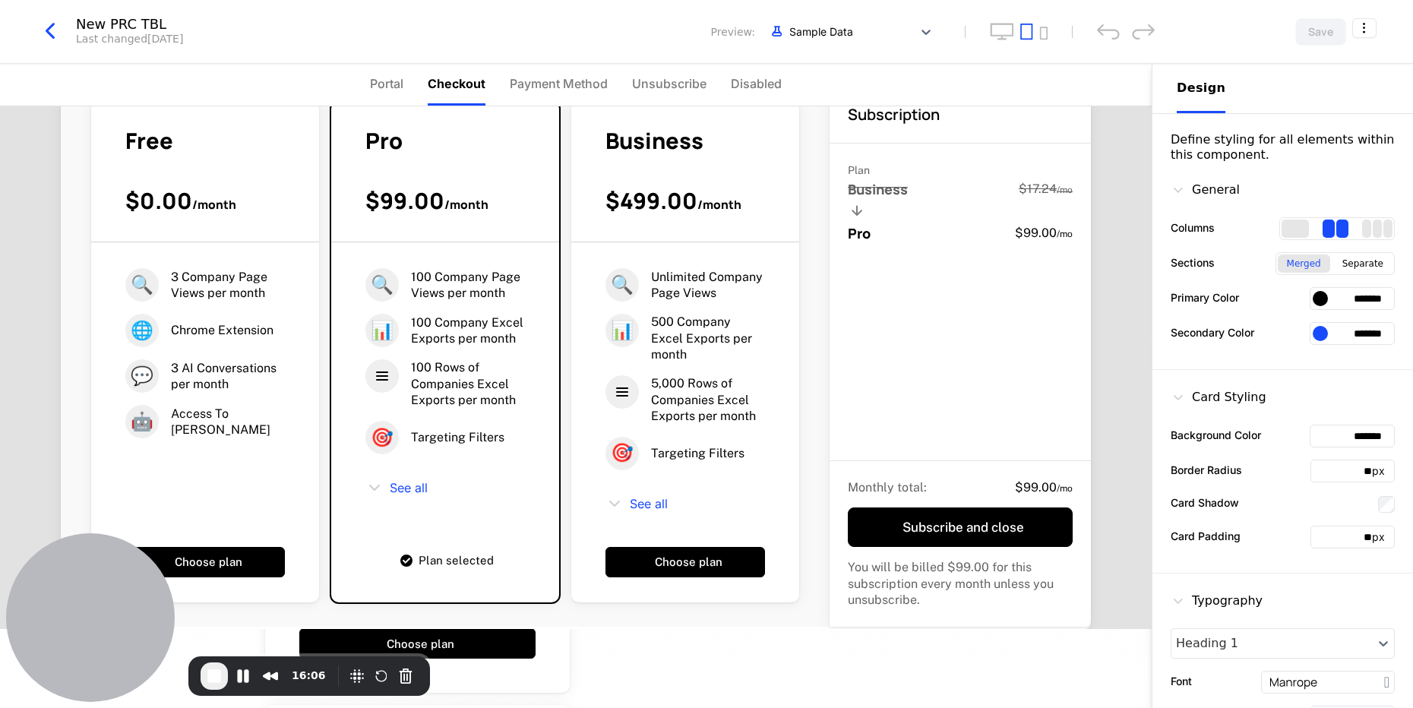
scroll to position [0, 0]
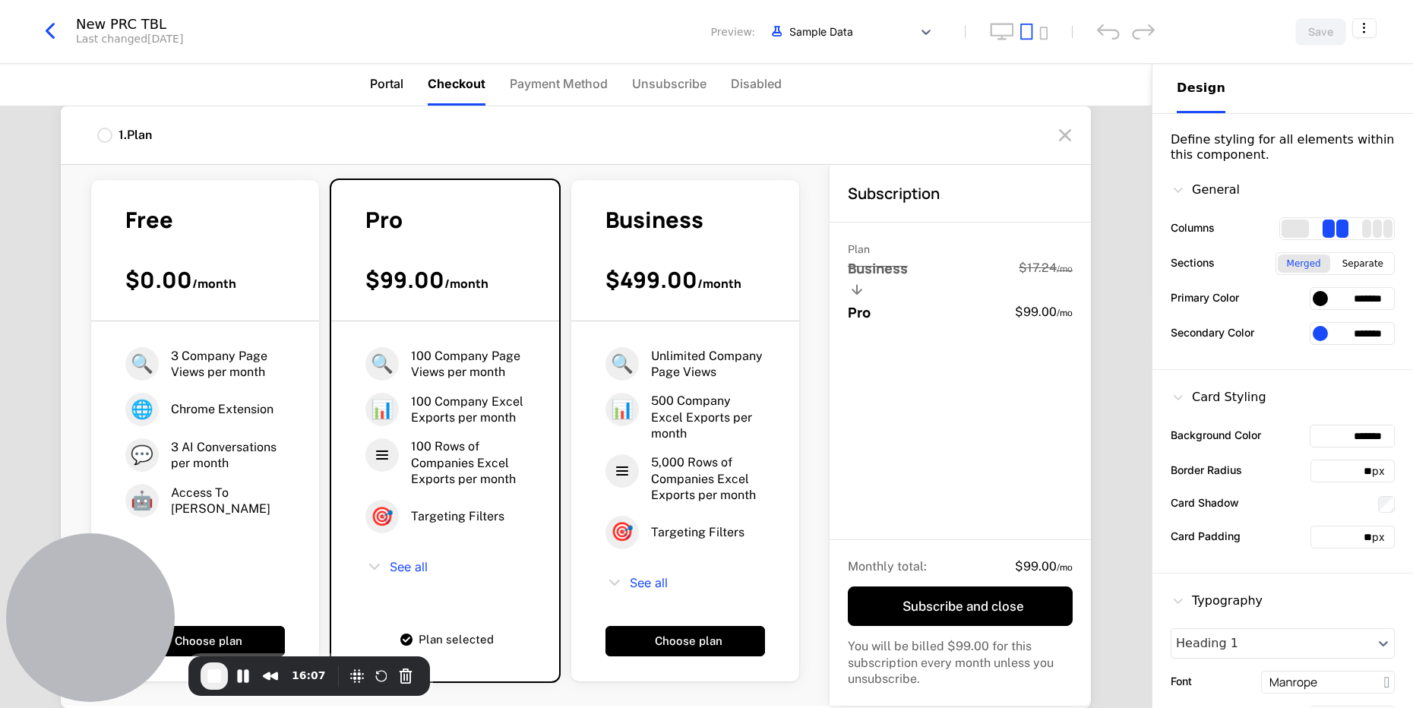
click at [385, 84] on span "Portal" at bounding box center [386, 83] width 33 height 18
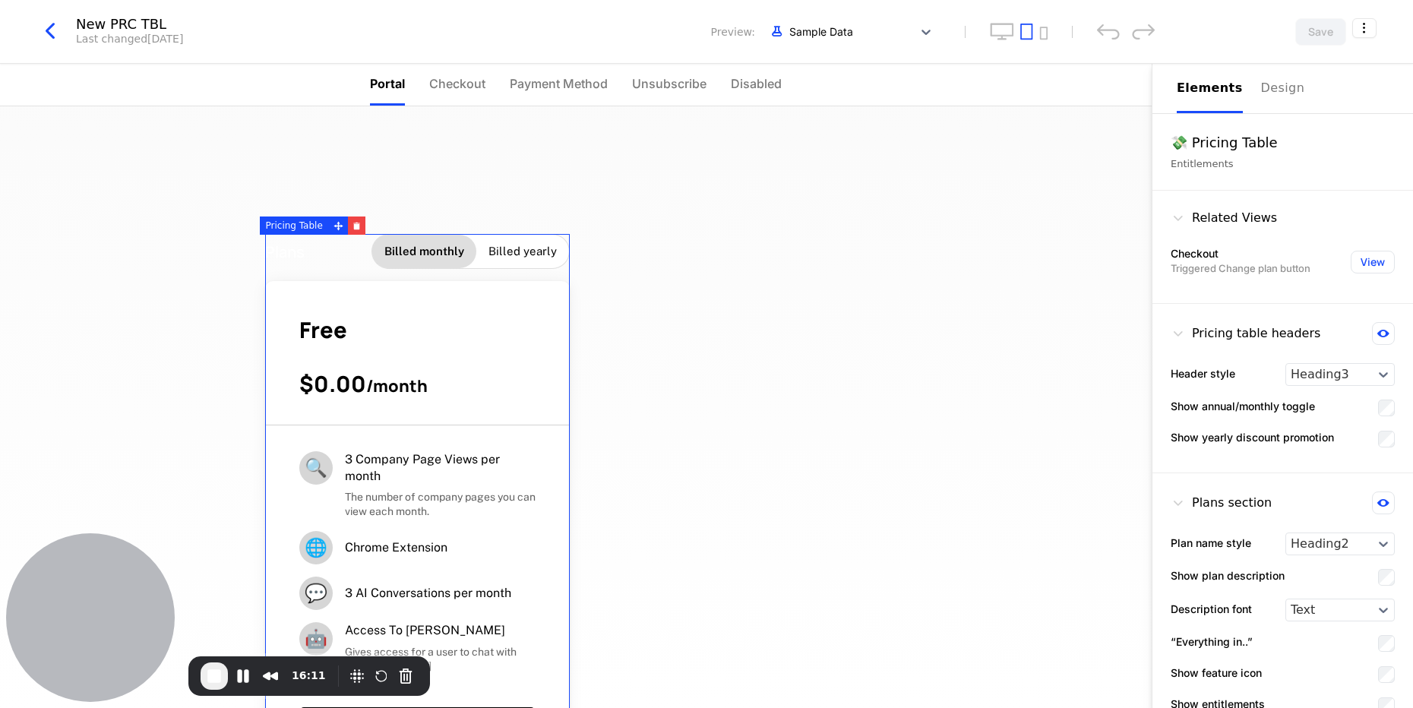
click at [494, 353] on div "Free $0.00 / month" at bounding box center [417, 370] width 305 height 110
click at [298, 221] on div "Pricing Table" at bounding box center [294, 225] width 69 height 18
click at [1357, 267] on button "View" at bounding box center [1373, 262] width 44 height 23
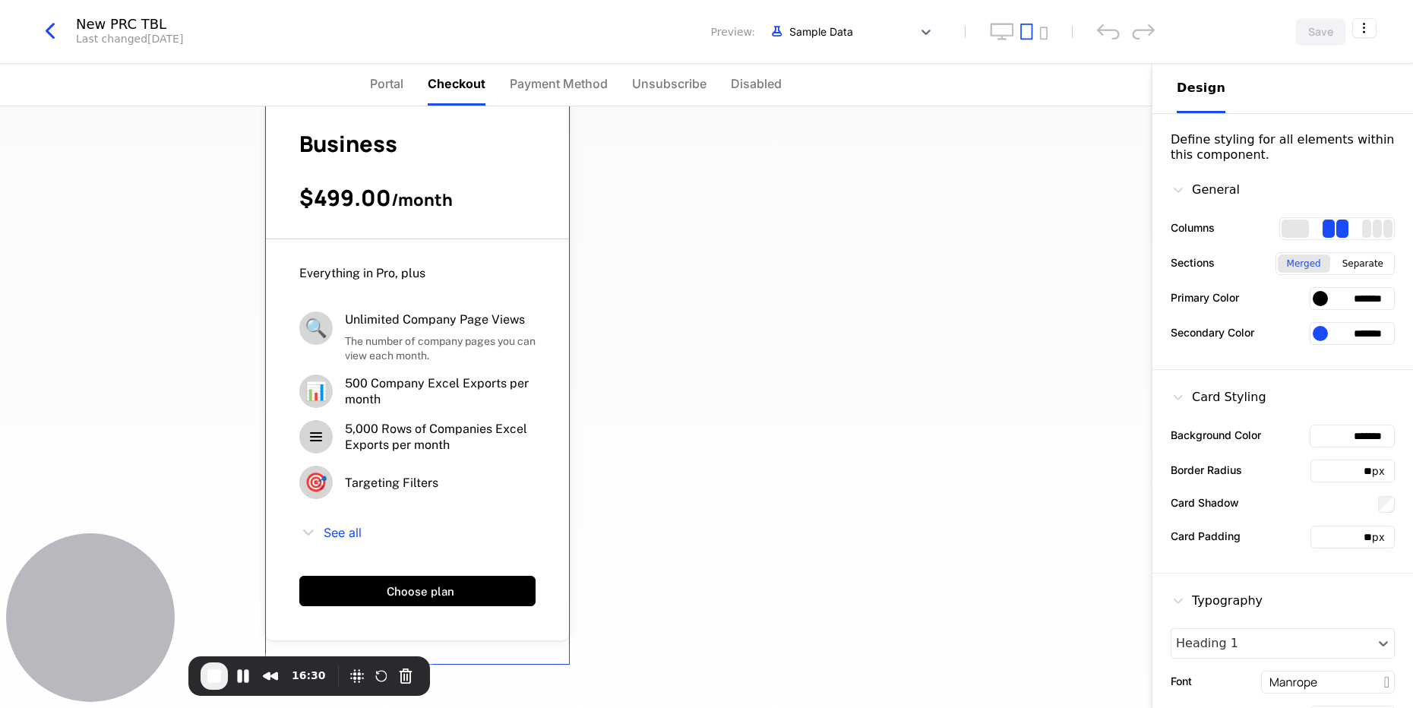
click at [46, 32] on icon "button" at bounding box center [49, 30] width 27 height 27
